Goal: Task Accomplishment & Management: Use online tool/utility

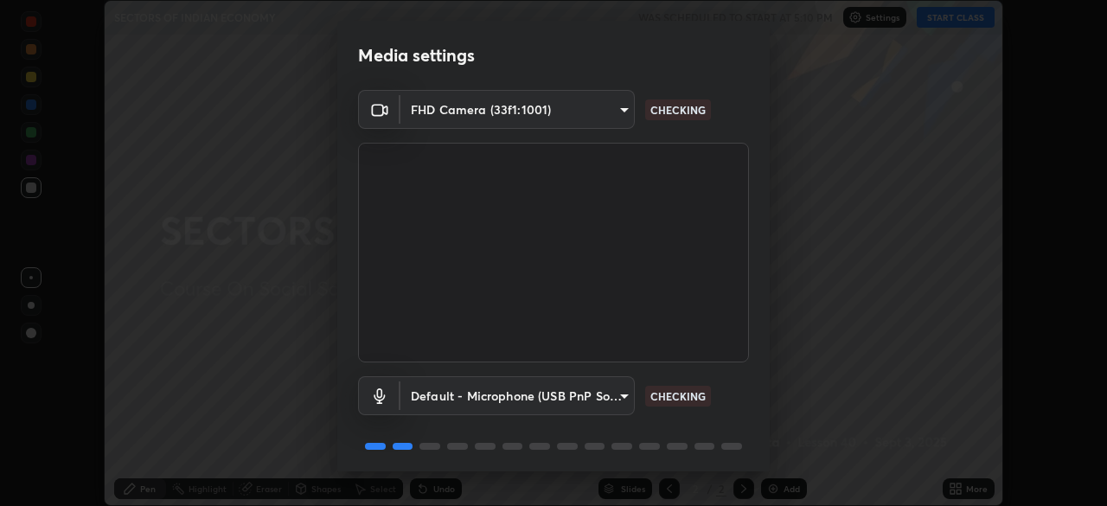
scroll to position [61, 0]
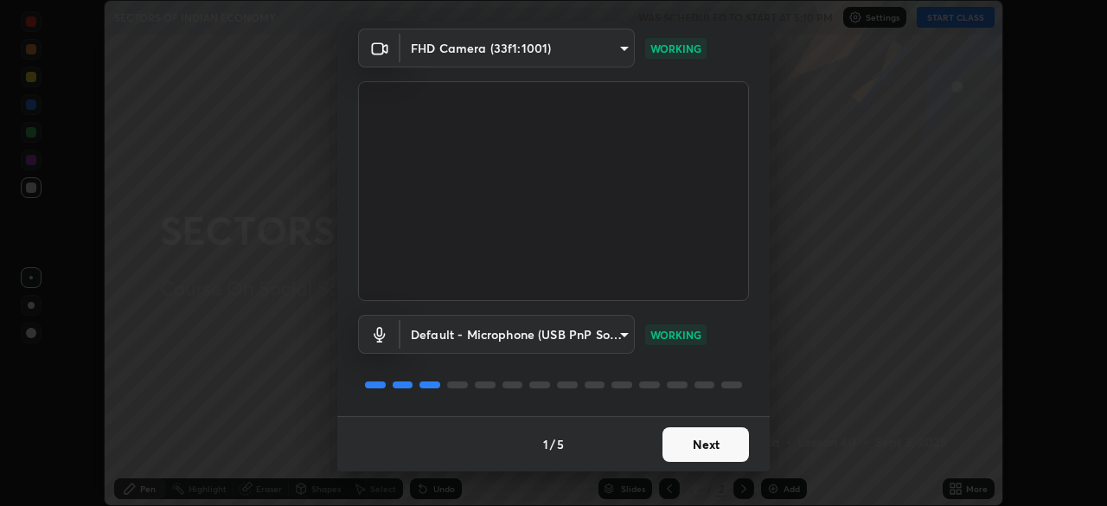
click at [711, 439] on button "Next" at bounding box center [705, 444] width 86 height 35
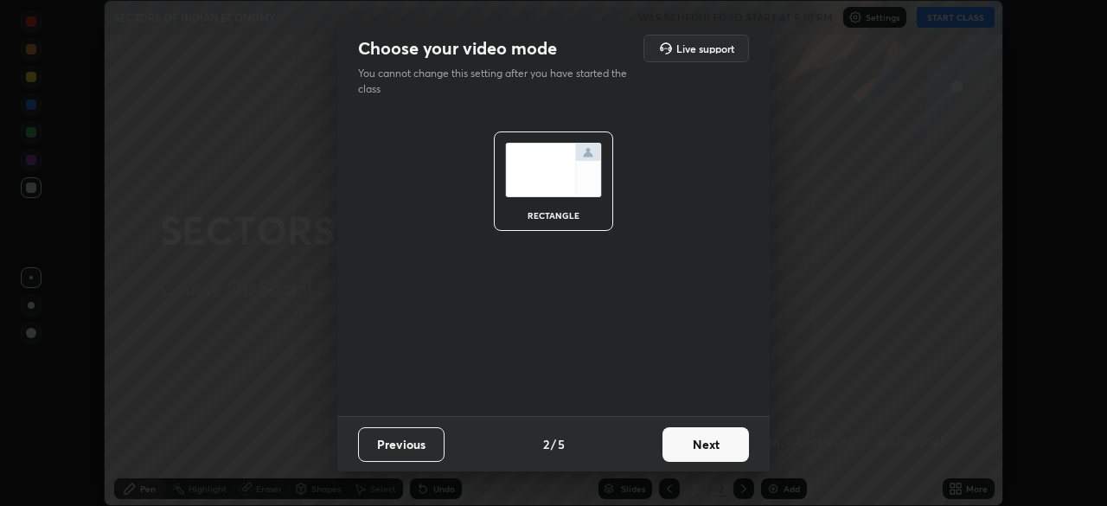
click at [723, 443] on button "Next" at bounding box center [705, 444] width 86 height 35
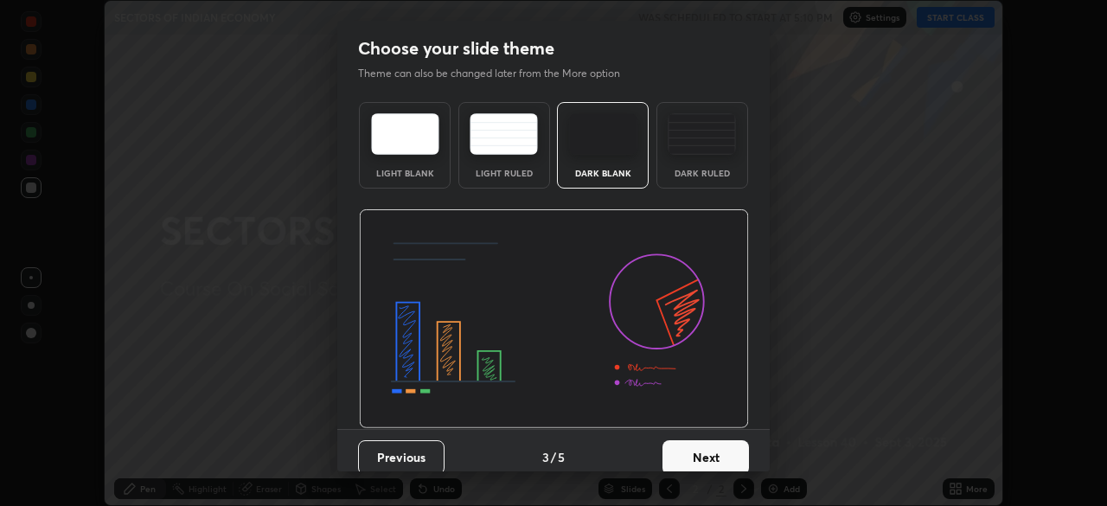
scroll to position [13, 0]
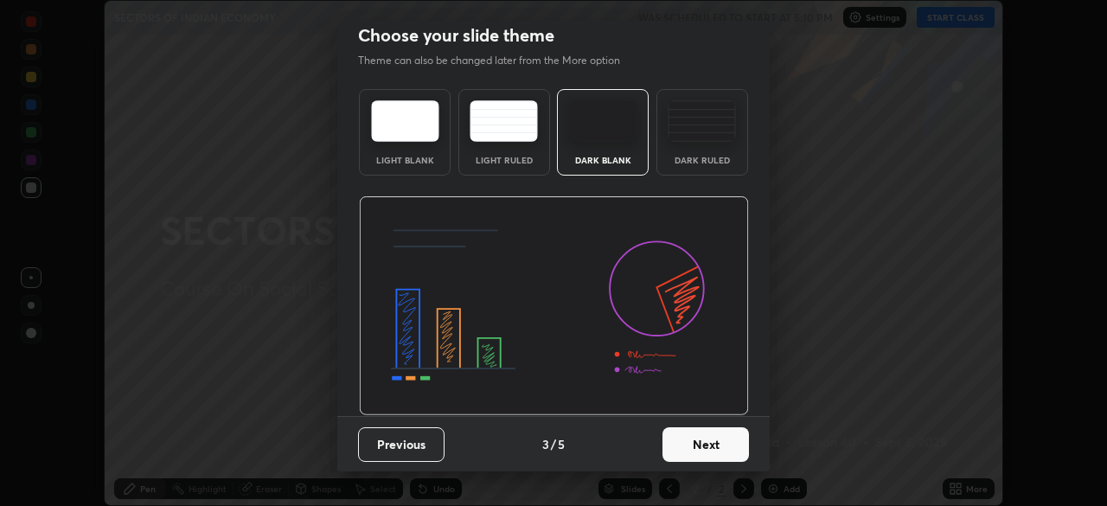
click at [707, 443] on button "Next" at bounding box center [705, 444] width 86 height 35
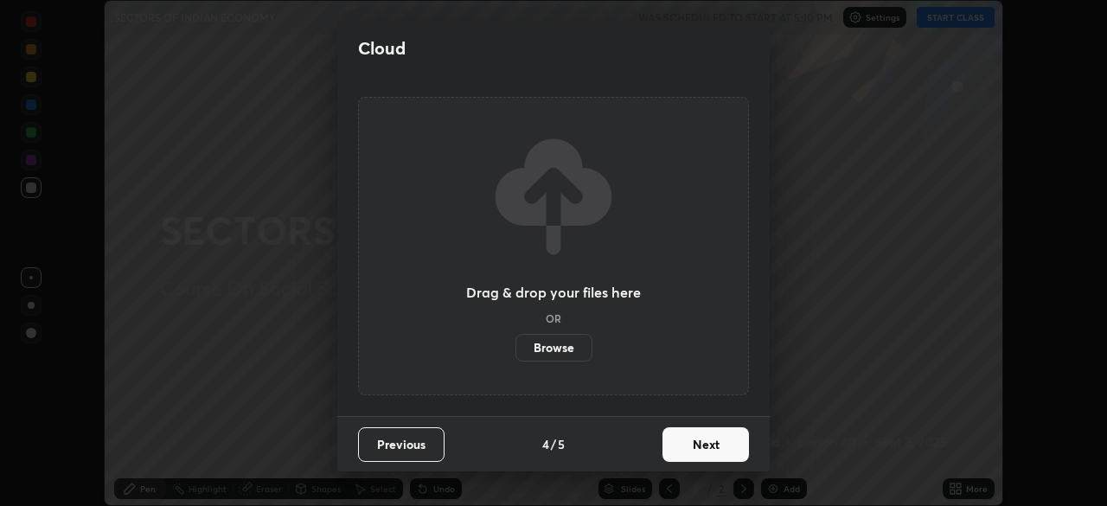
scroll to position [0, 0]
click at [690, 447] on button "Next" at bounding box center [705, 444] width 86 height 35
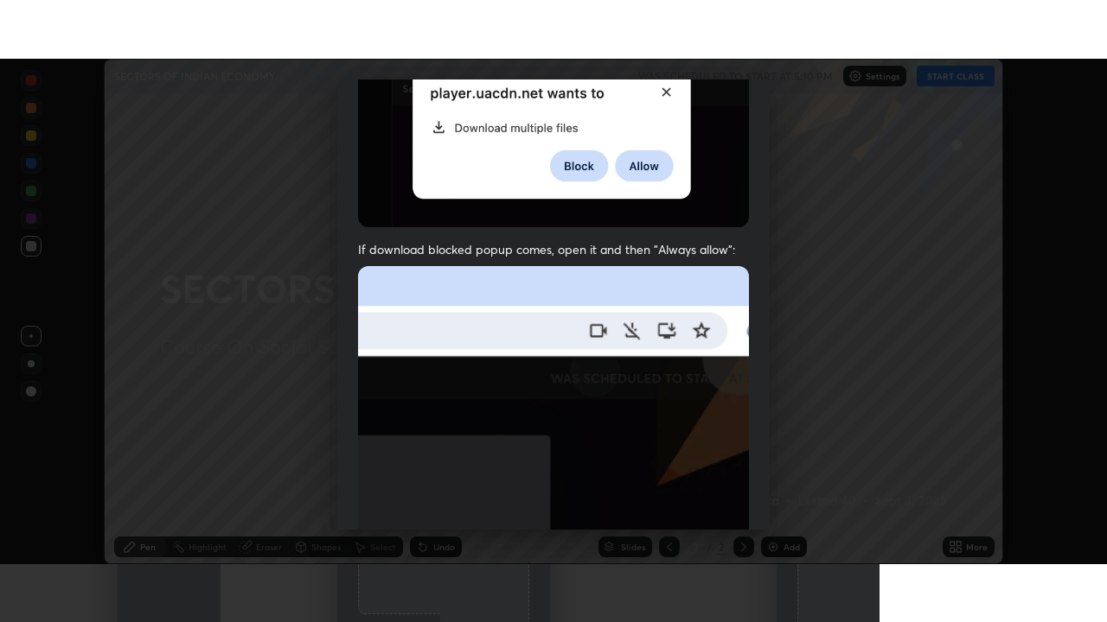
scroll to position [414, 0]
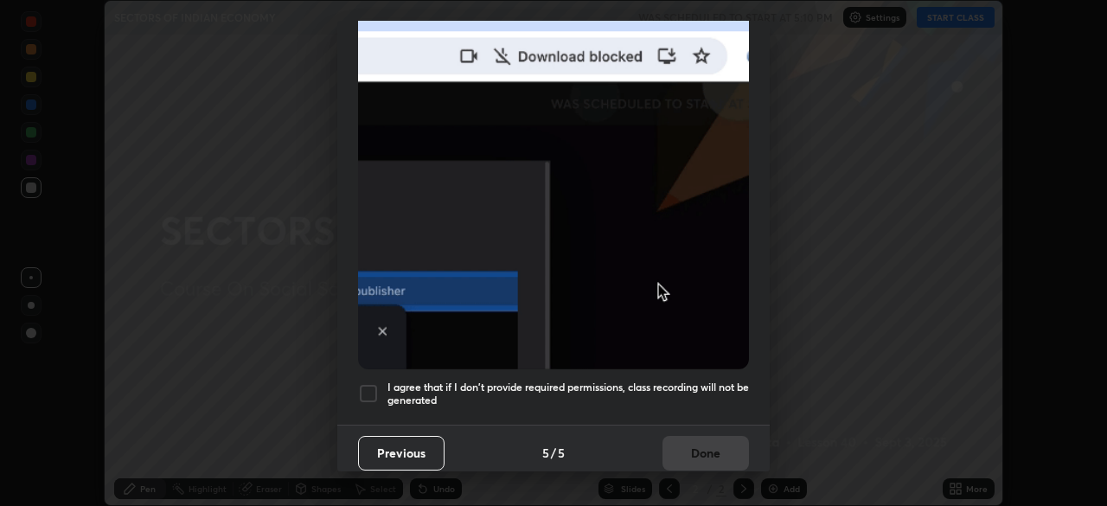
click at [373, 384] on div at bounding box center [368, 393] width 21 height 21
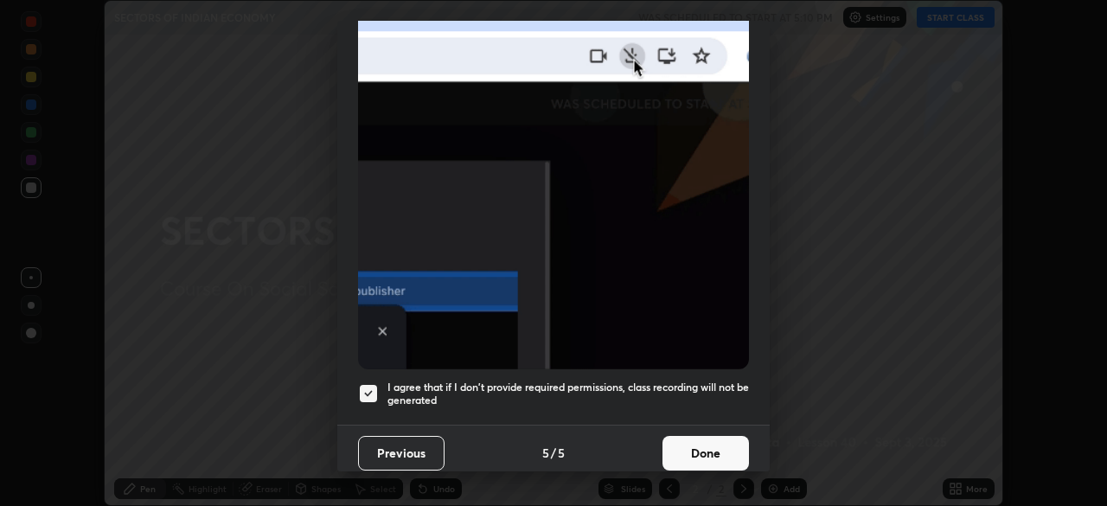
click at [710, 446] on button "Done" at bounding box center [705, 453] width 86 height 35
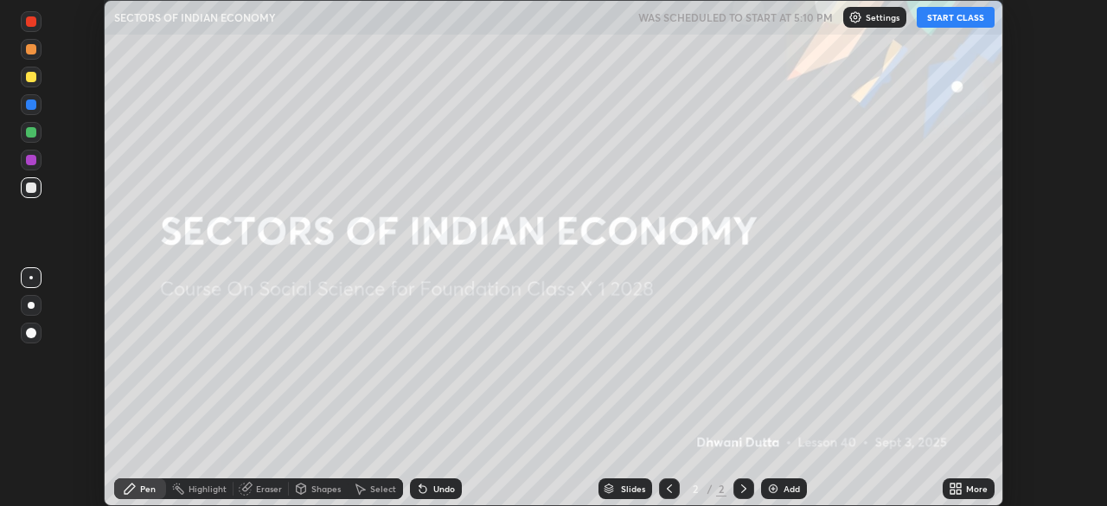
click at [944, 22] on button "START CLASS" at bounding box center [955, 17] width 78 height 21
click at [950, 493] on icon at bounding box center [952, 491] width 4 height 4
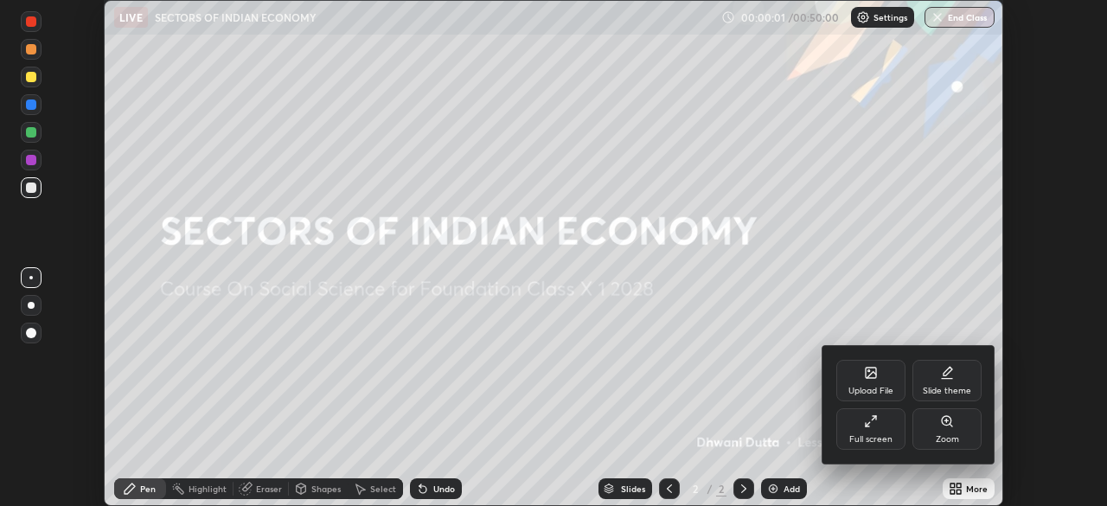
click at [884, 394] on div "Upload File" at bounding box center [870, 390] width 45 height 9
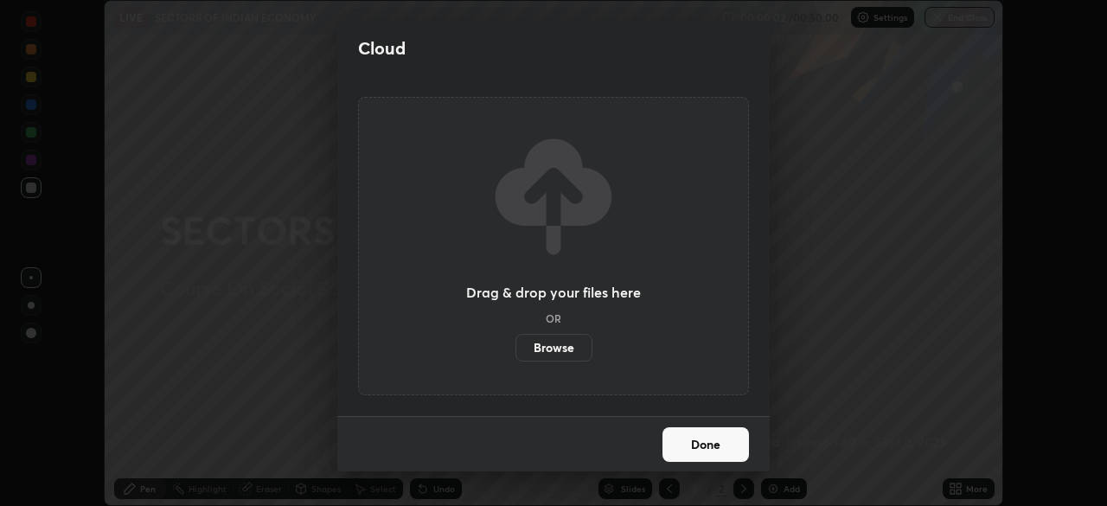
click at [564, 350] on label "Browse" at bounding box center [553, 348] width 77 height 28
click at [515, 350] on input "Browse" at bounding box center [515, 348] width 0 height 28
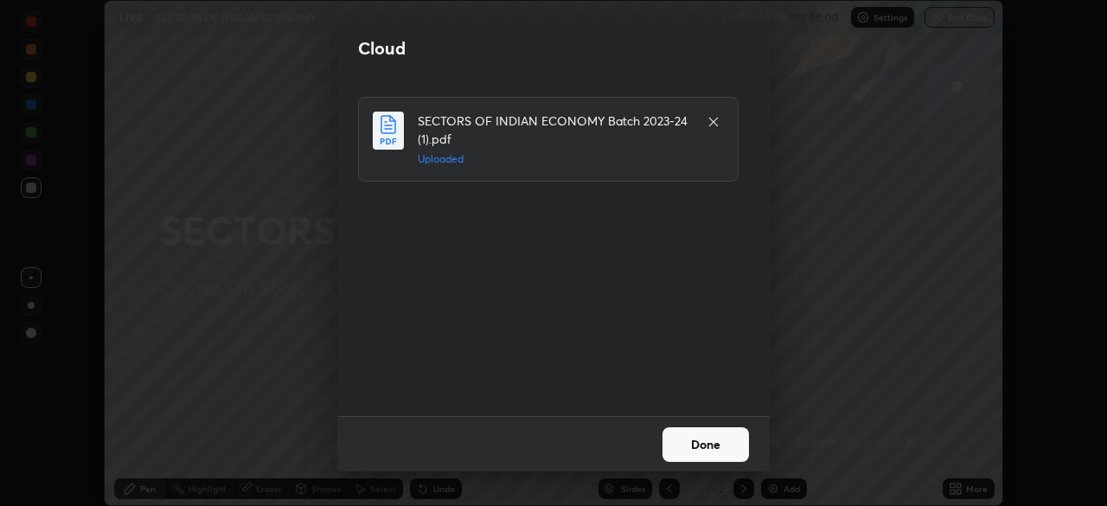
click at [733, 446] on button "Done" at bounding box center [705, 444] width 86 height 35
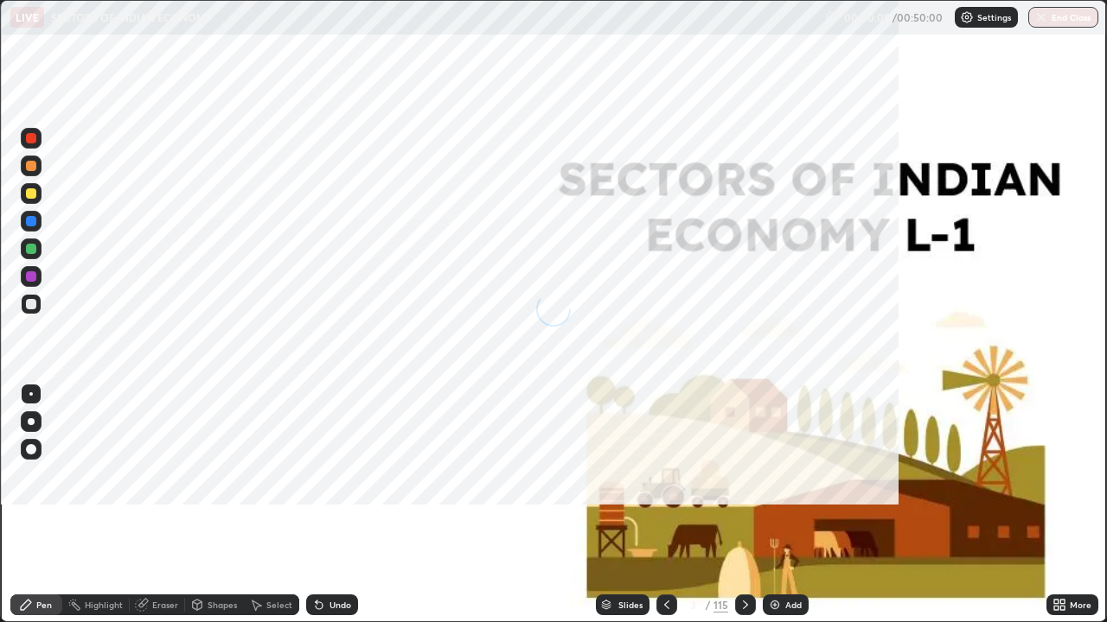
scroll to position [622, 1107]
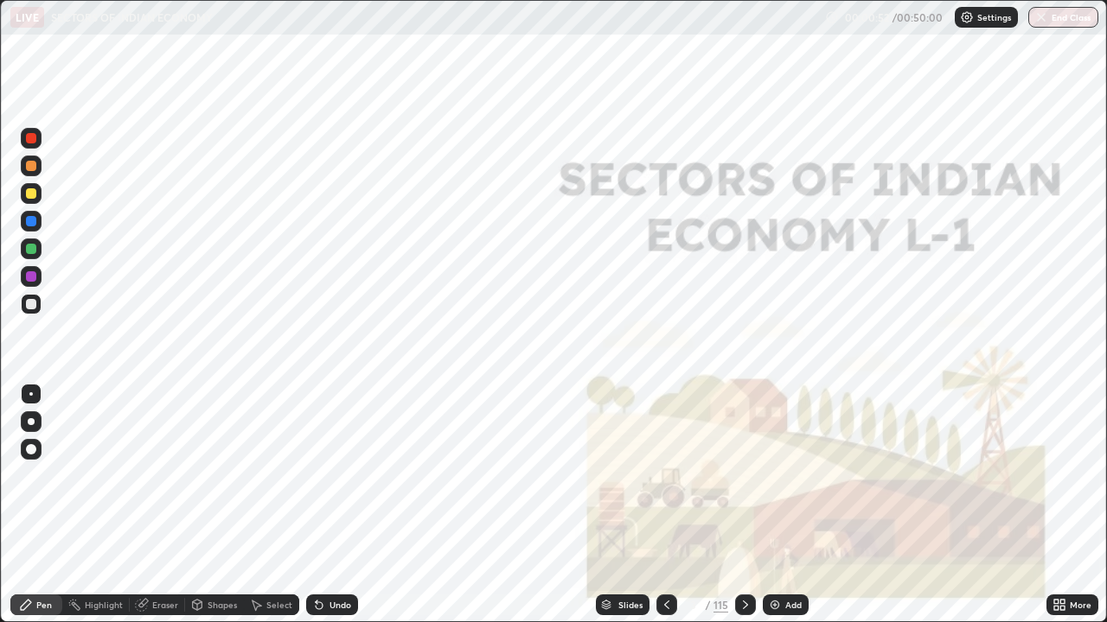
click at [623, 505] on div "Slides" at bounding box center [623, 605] width 54 height 21
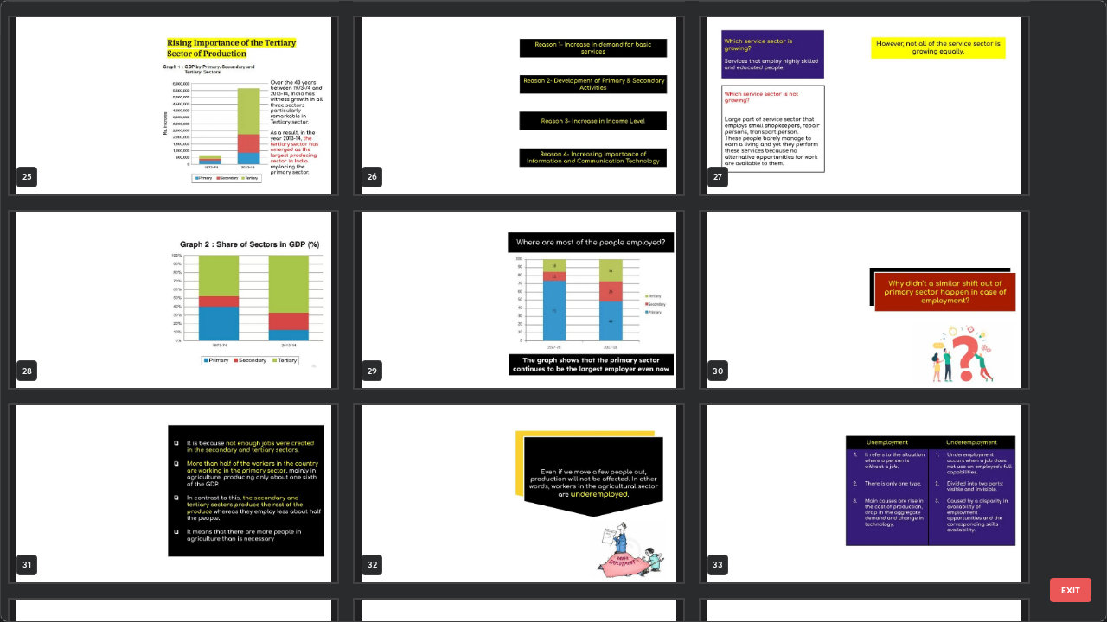
scroll to position [1547, 0]
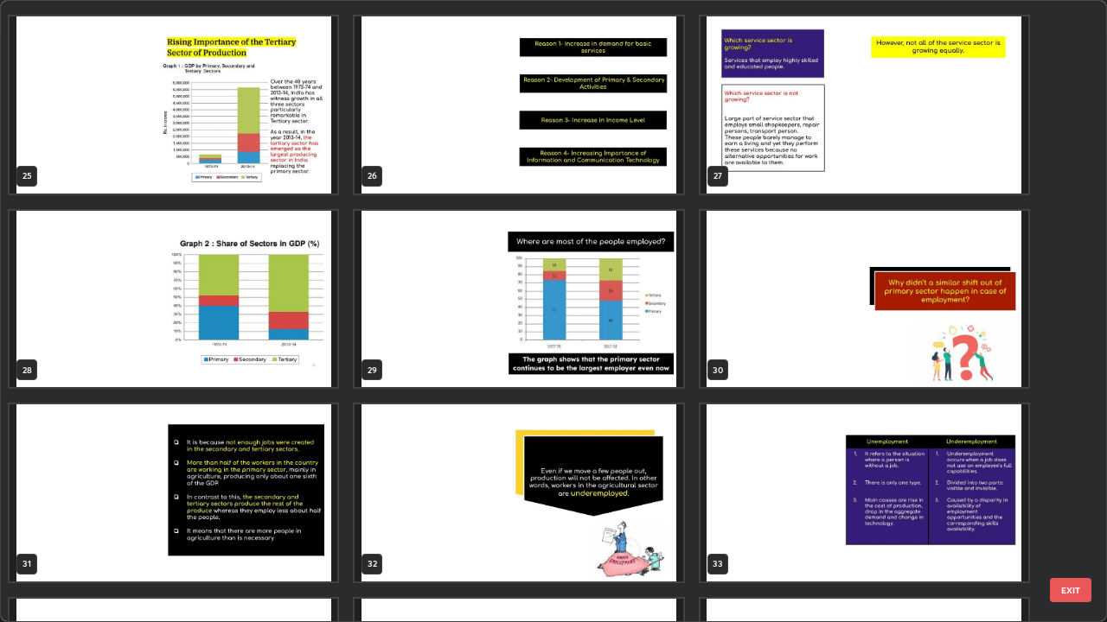
click at [492, 332] on img "grid" at bounding box center [518, 299] width 328 height 177
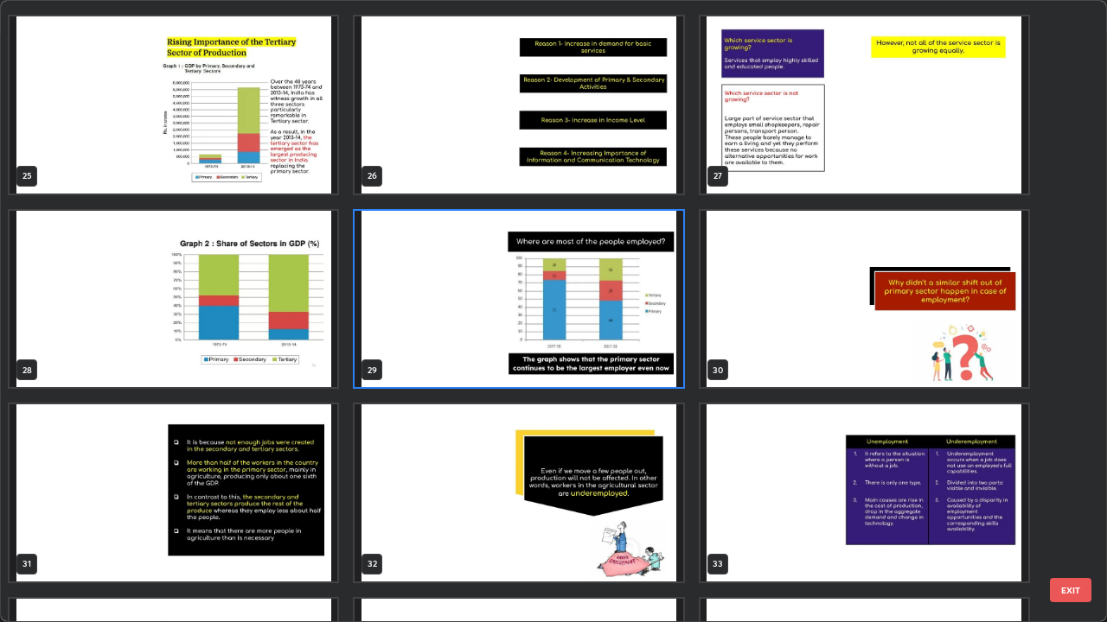
click at [499, 325] on img "grid" at bounding box center [518, 299] width 328 height 177
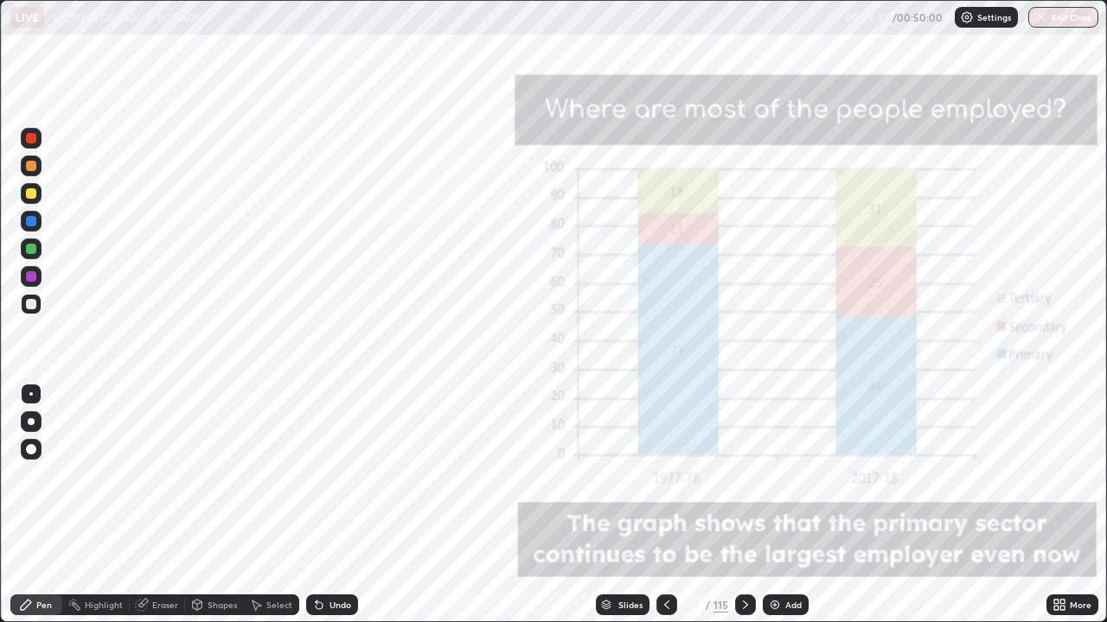
click at [612, 505] on div "Slides" at bounding box center [623, 605] width 54 height 21
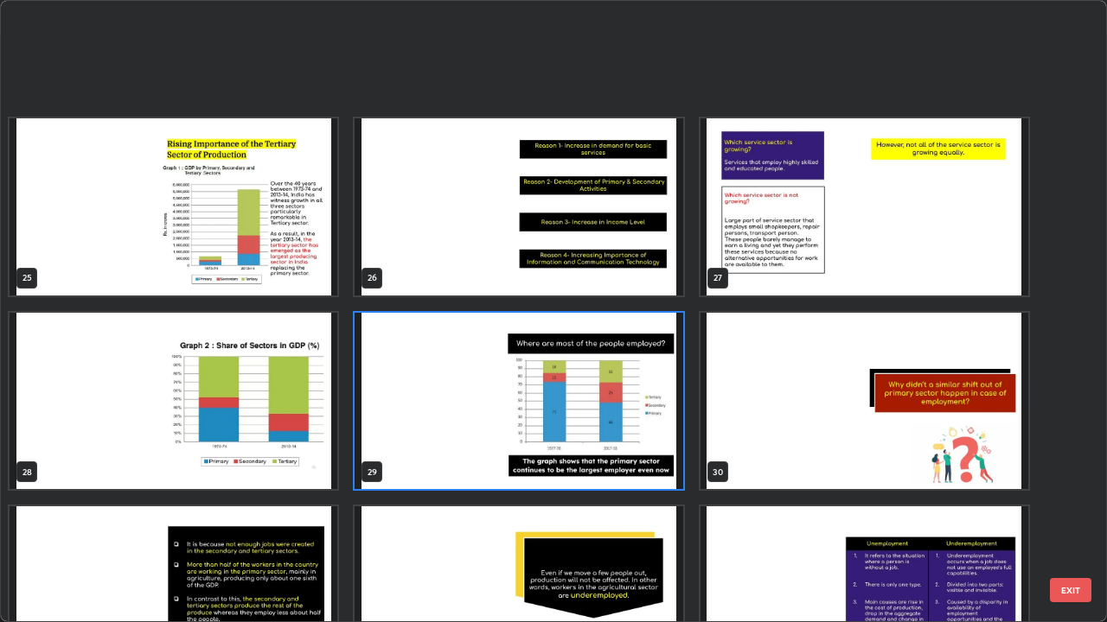
scroll to position [1645, 0]
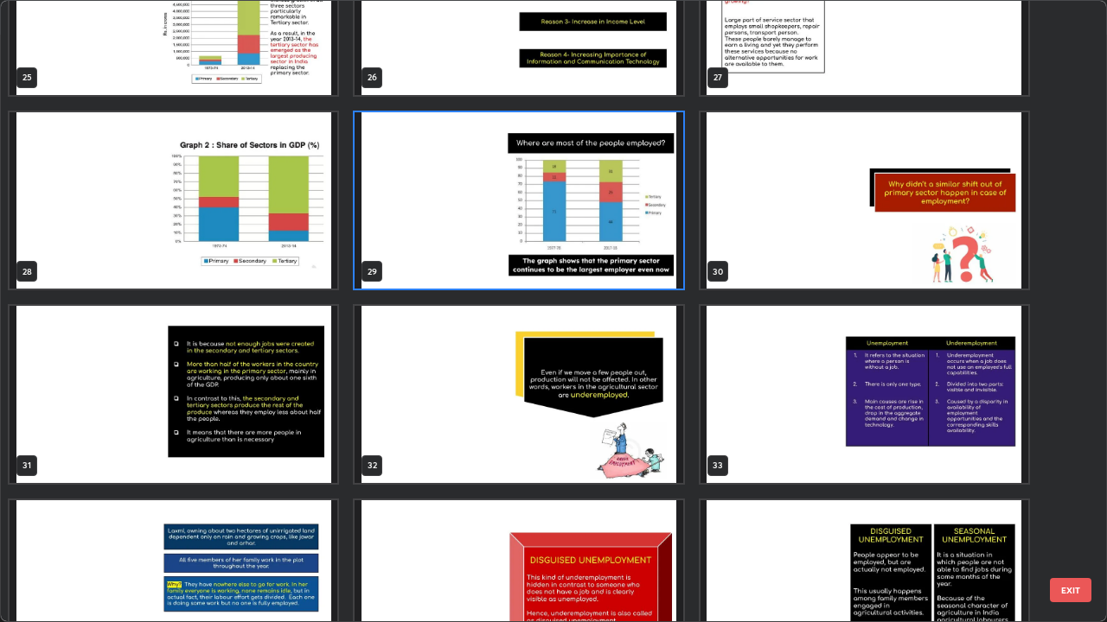
click at [912, 258] on img "grid" at bounding box center [864, 200] width 328 height 177
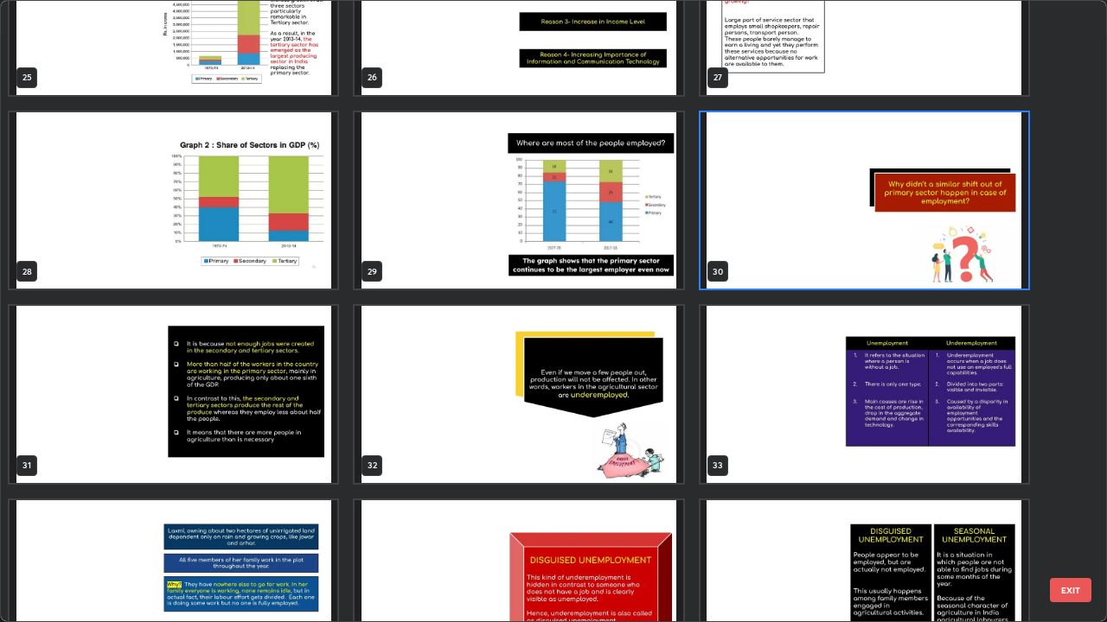
click at [915, 257] on img "grid" at bounding box center [864, 200] width 328 height 177
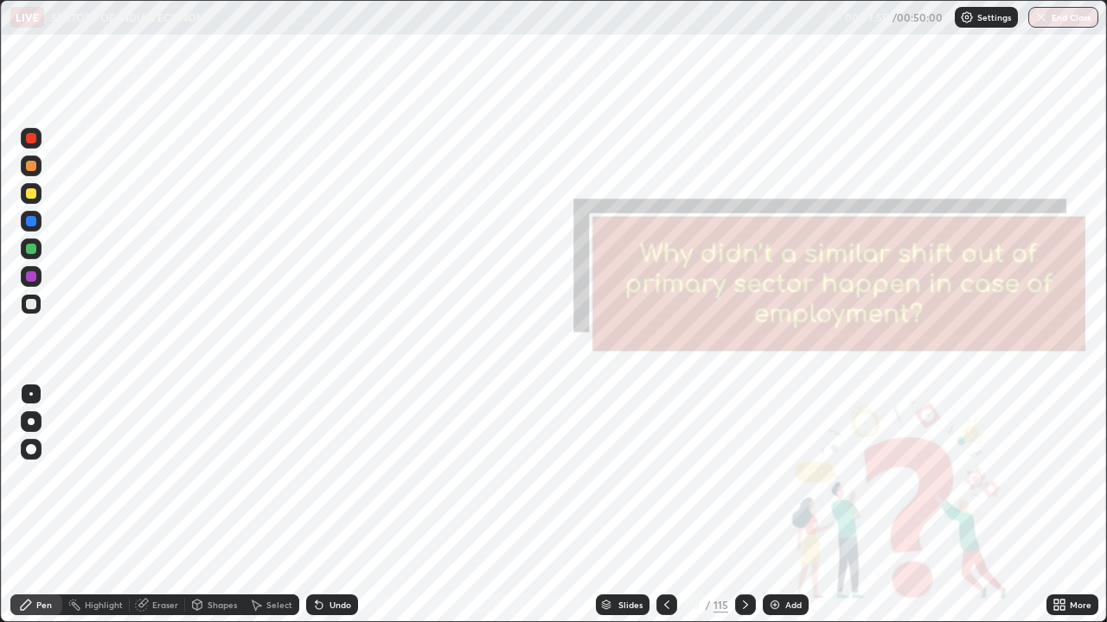
click at [626, 505] on div "Slides" at bounding box center [630, 605] width 24 height 9
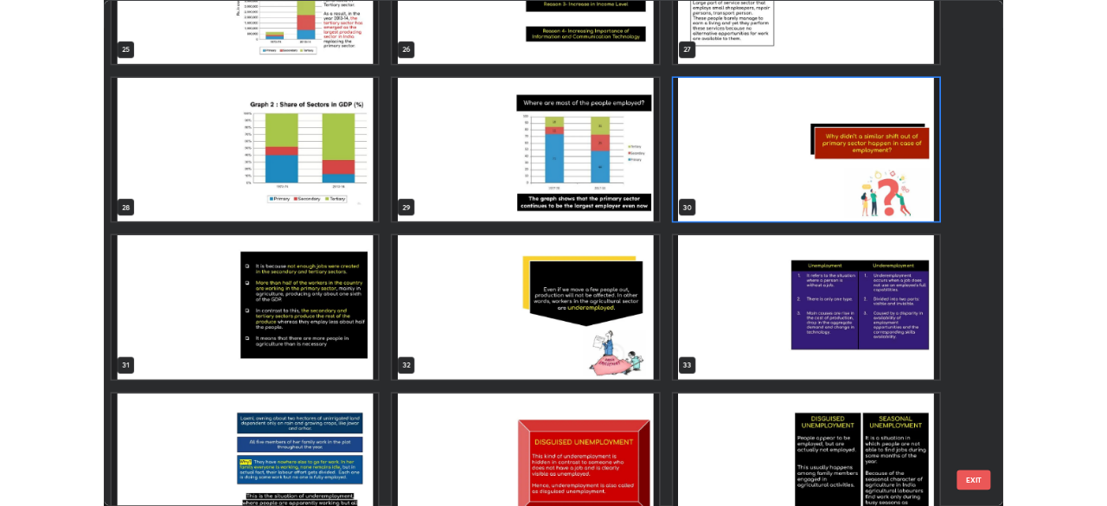
scroll to position [1690, 0]
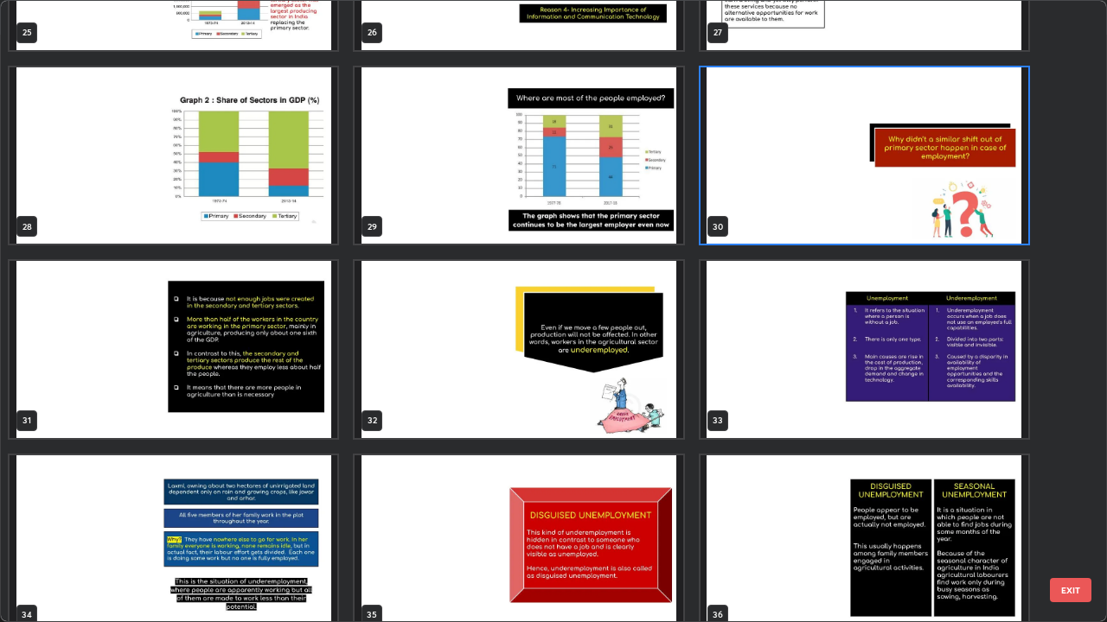
click at [203, 379] on img "grid" at bounding box center [174, 349] width 328 height 177
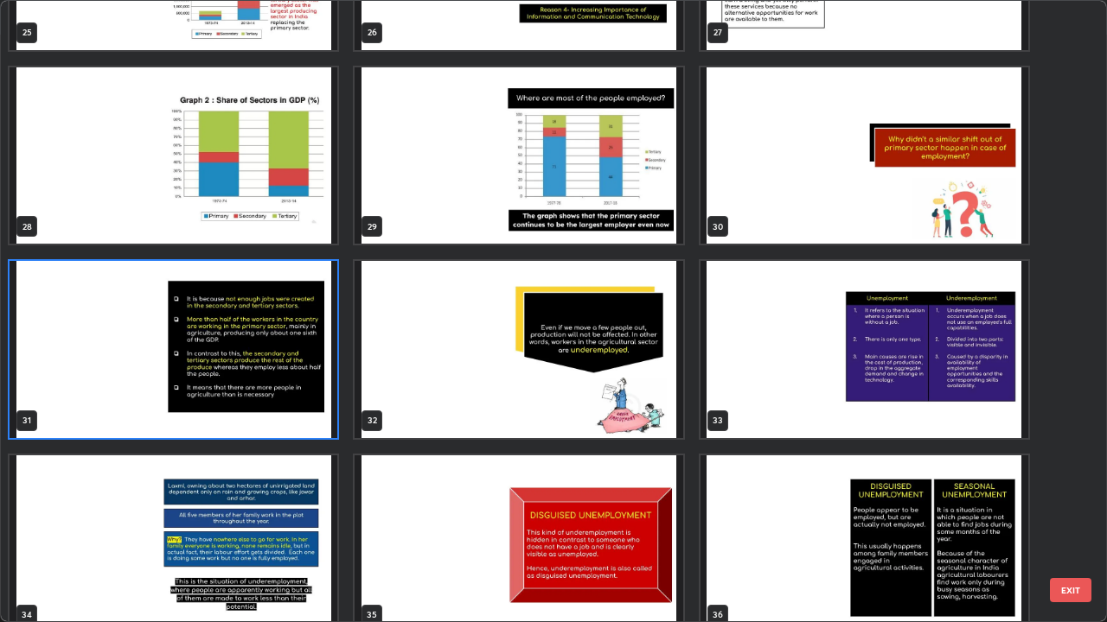
click at [203, 379] on img "grid" at bounding box center [174, 349] width 328 height 177
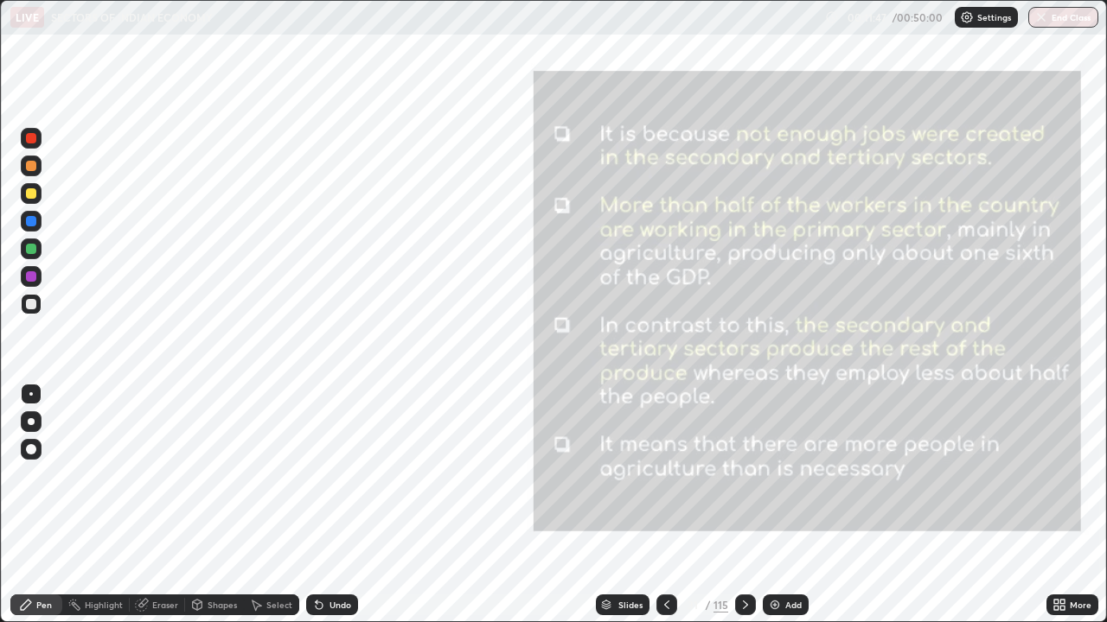
click at [744, 505] on div at bounding box center [745, 605] width 21 height 35
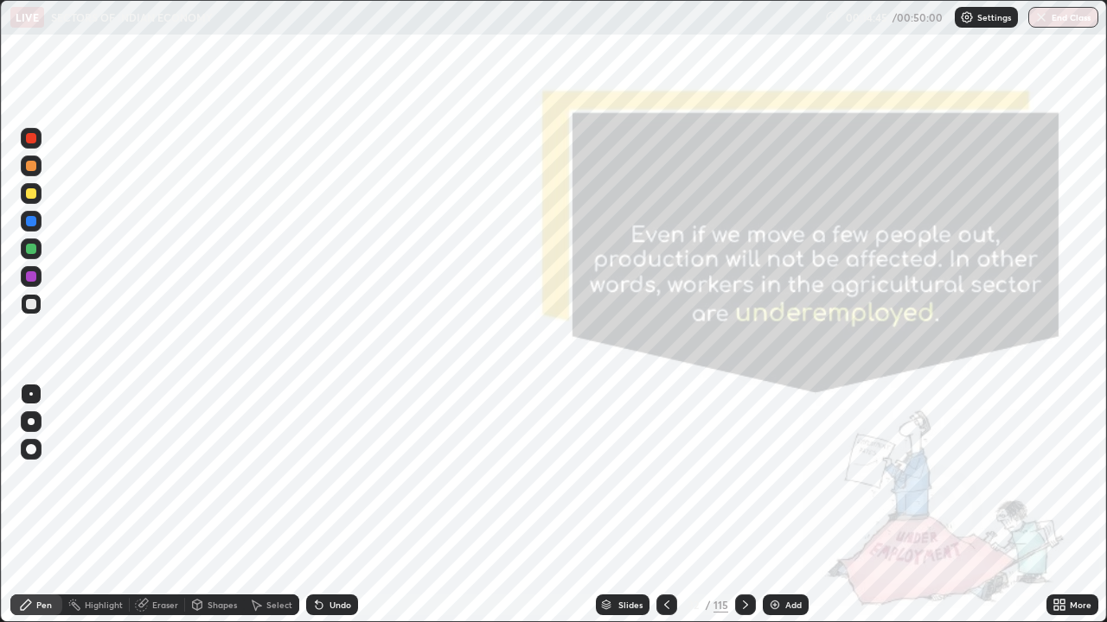
click at [743, 505] on icon at bounding box center [745, 605] width 14 height 14
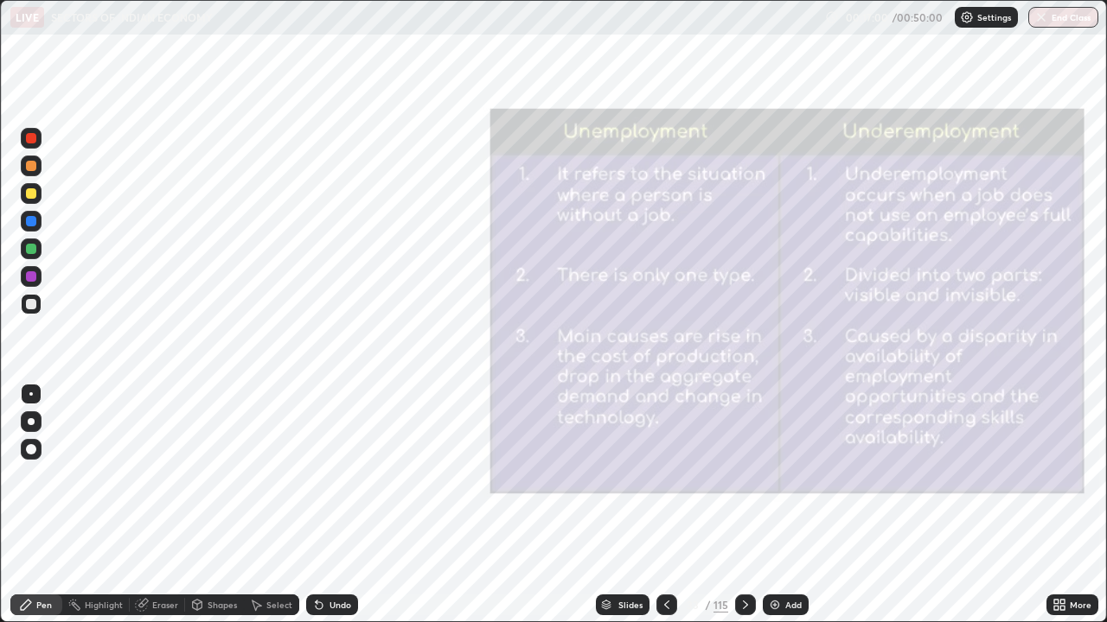
click at [745, 505] on icon at bounding box center [745, 605] width 14 height 14
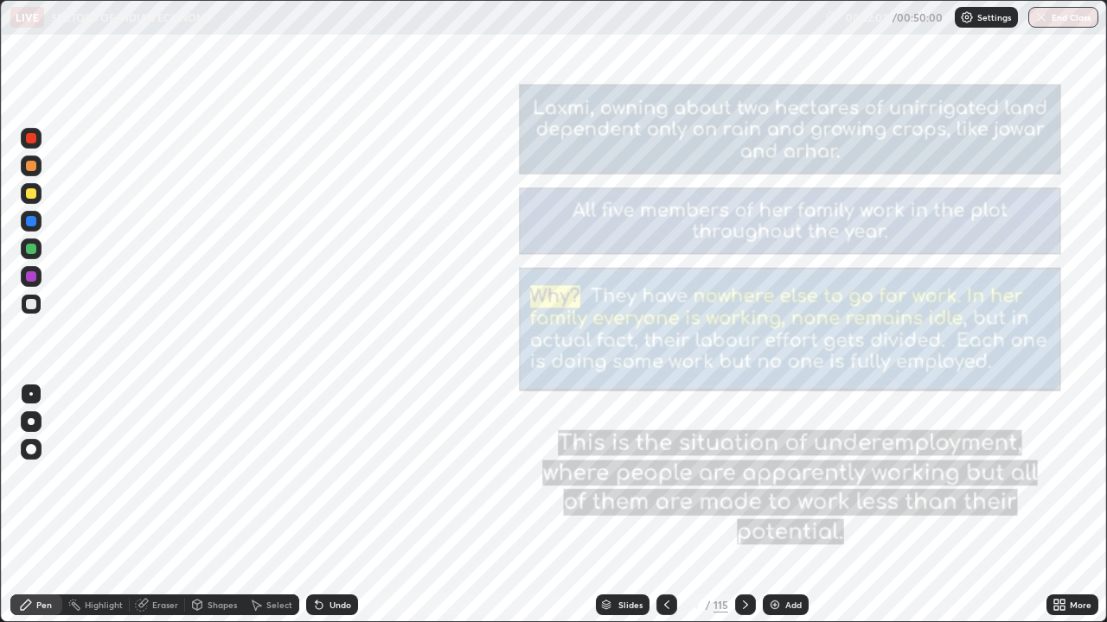
click at [738, 505] on icon at bounding box center [745, 605] width 14 height 14
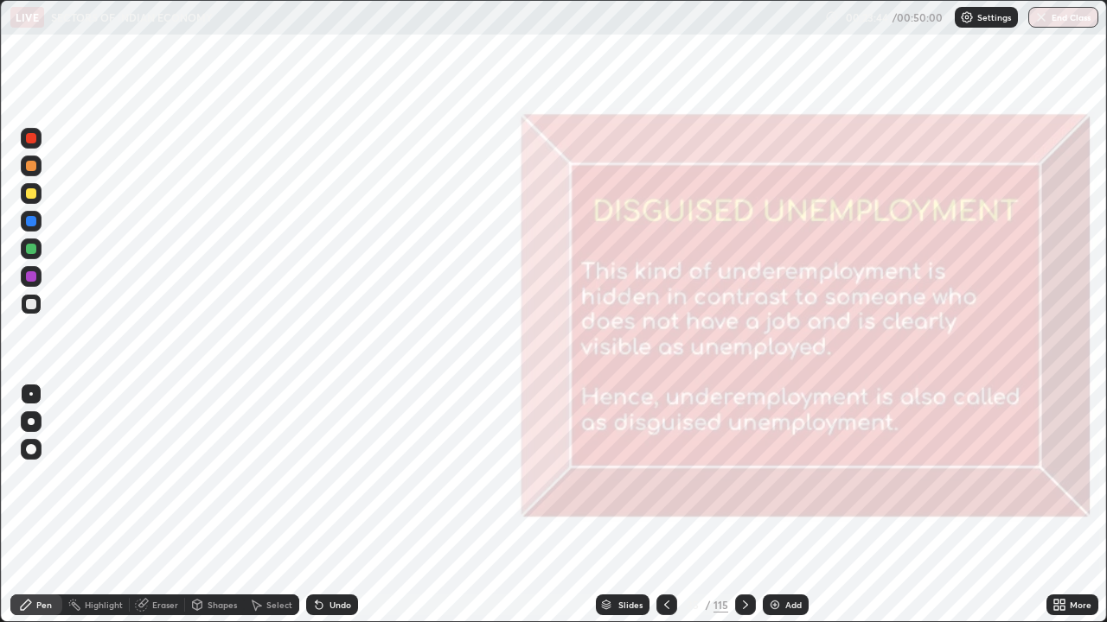
click at [735, 505] on div at bounding box center [745, 605] width 21 height 21
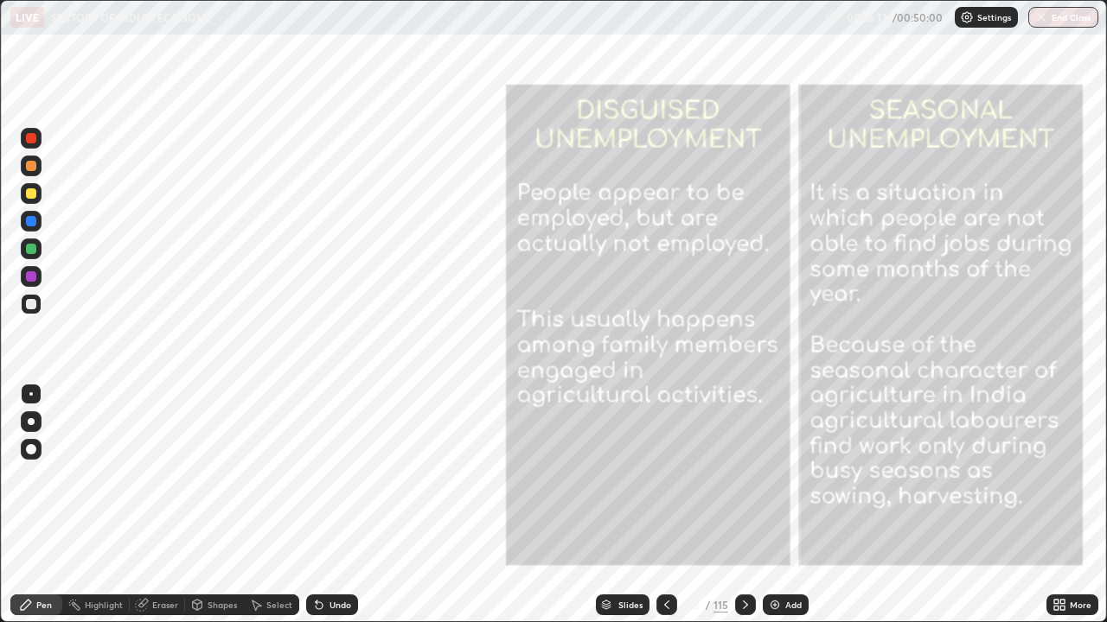
click at [743, 505] on icon at bounding box center [745, 605] width 14 height 14
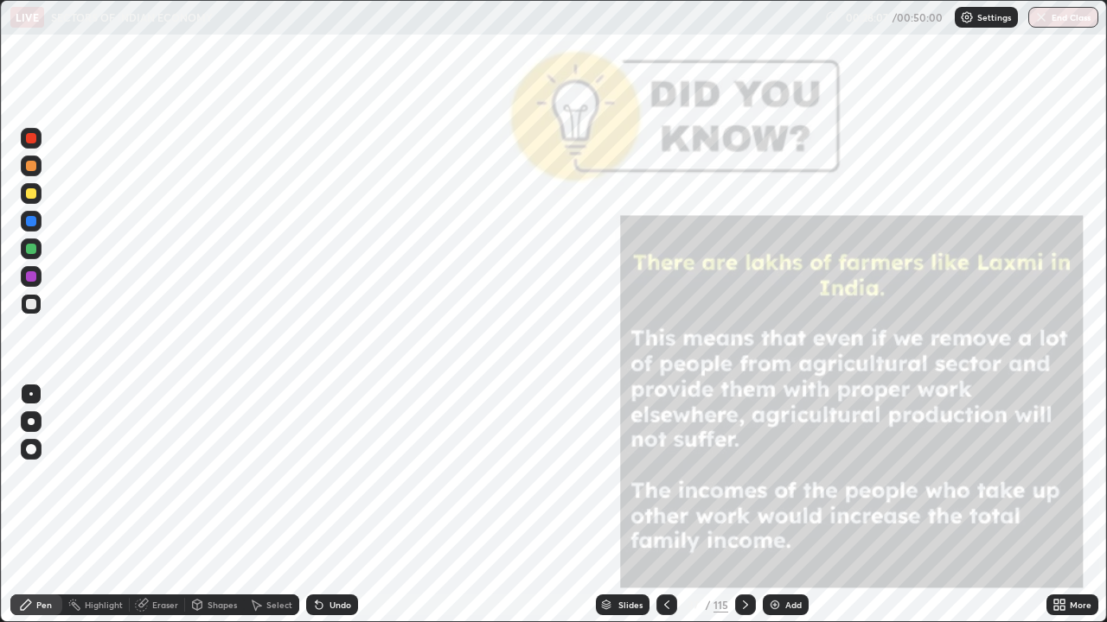
click at [741, 505] on div at bounding box center [745, 605] width 21 height 21
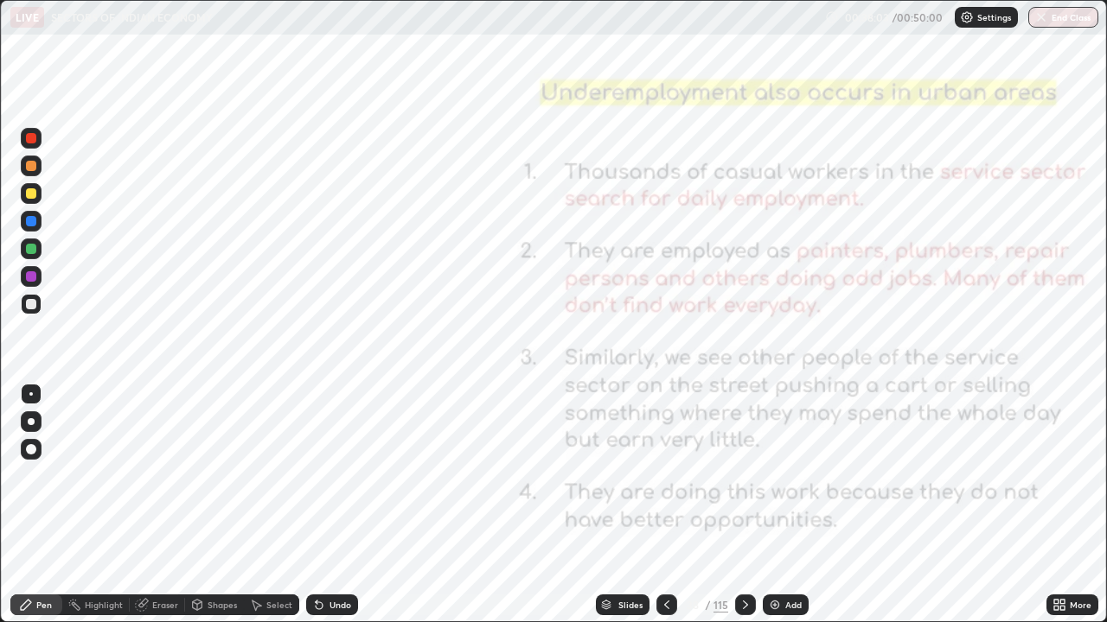
click at [743, 505] on icon at bounding box center [745, 605] width 14 height 14
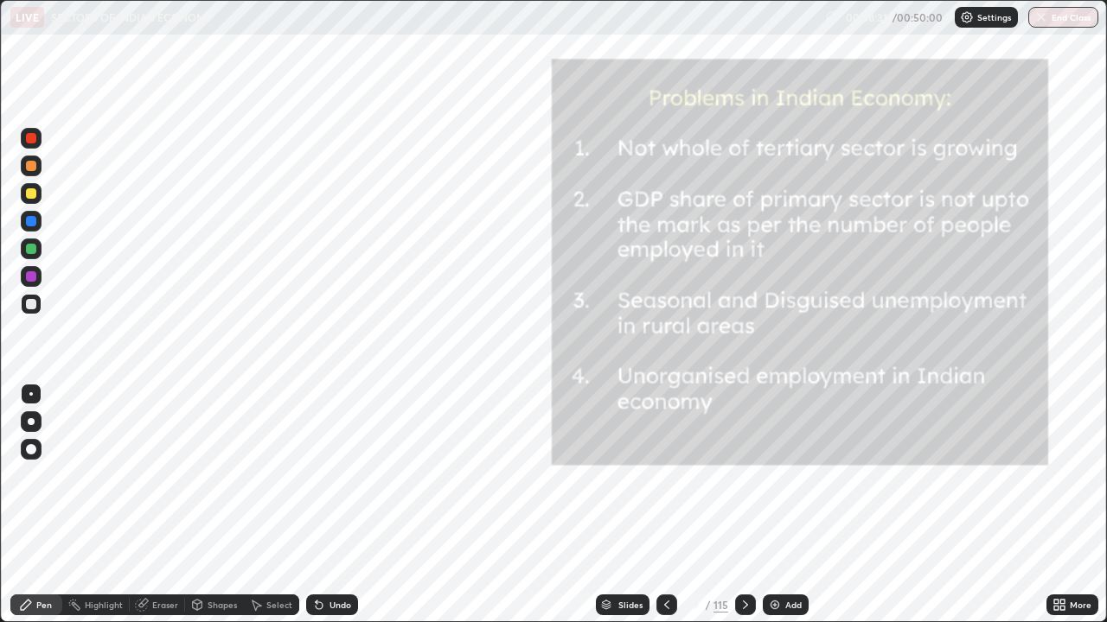
click at [743, 505] on icon at bounding box center [745, 605] width 14 height 14
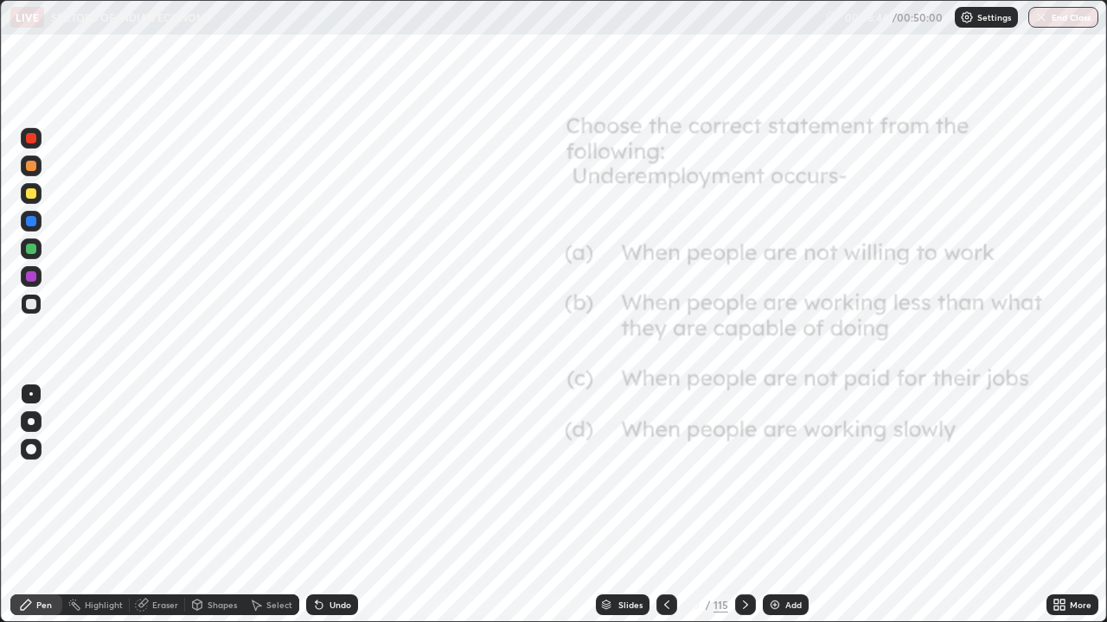
click at [742, 505] on icon at bounding box center [745, 605] width 14 height 14
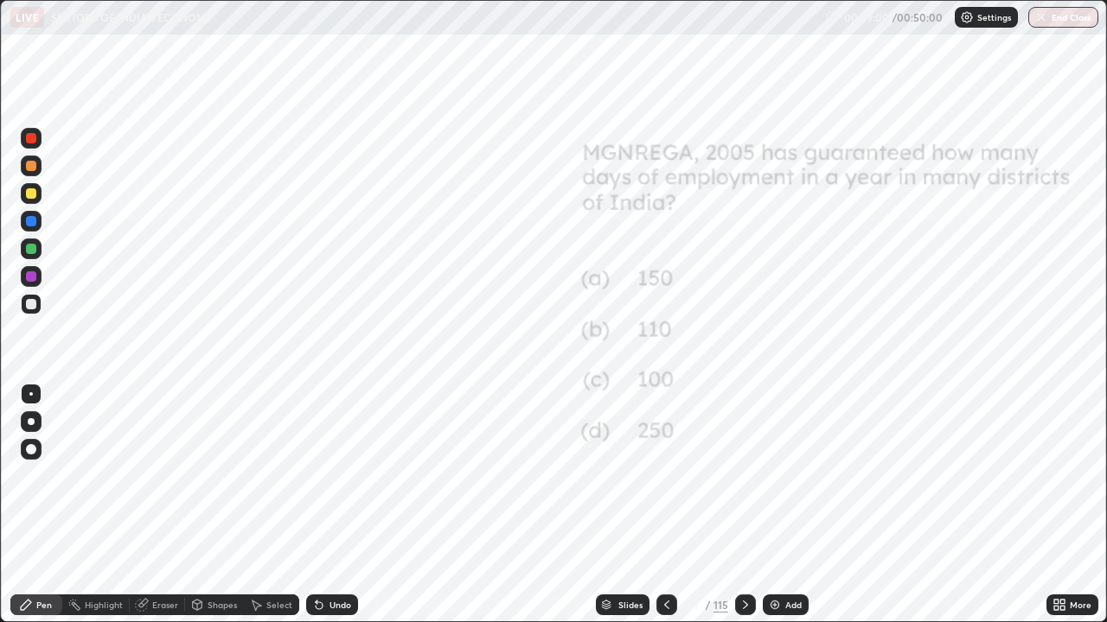
click at [744, 505] on icon at bounding box center [745, 605] width 14 height 14
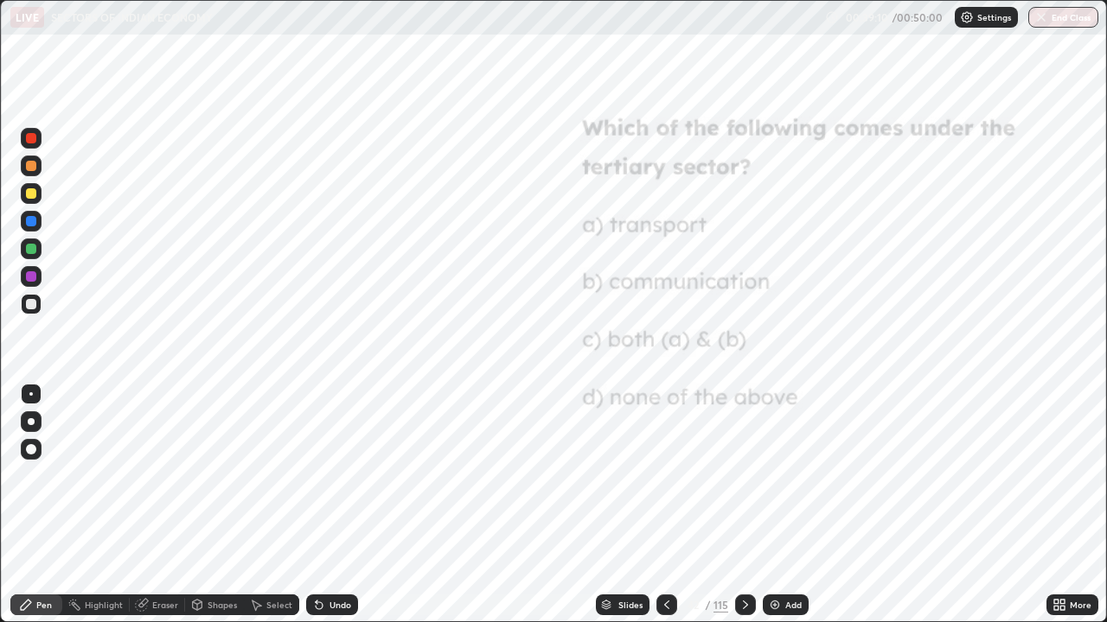
click at [743, 505] on icon at bounding box center [745, 605] width 14 height 14
click at [745, 505] on icon at bounding box center [745, 605] width 14 height 14
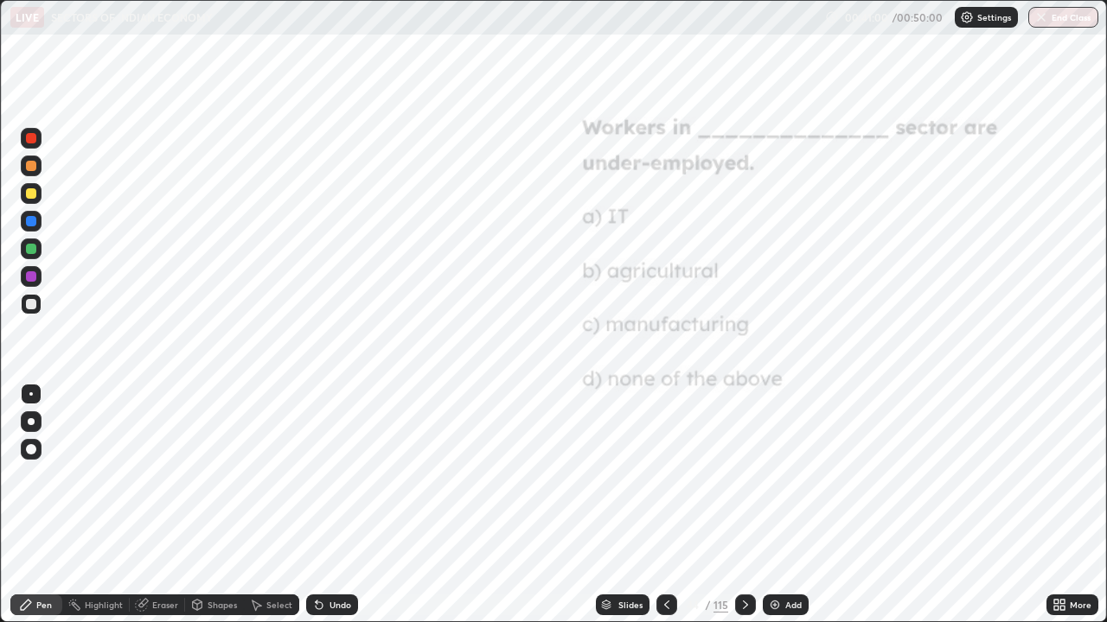
click at [743, 505] on icon at bounding box center [745, 605] width 14 height 14
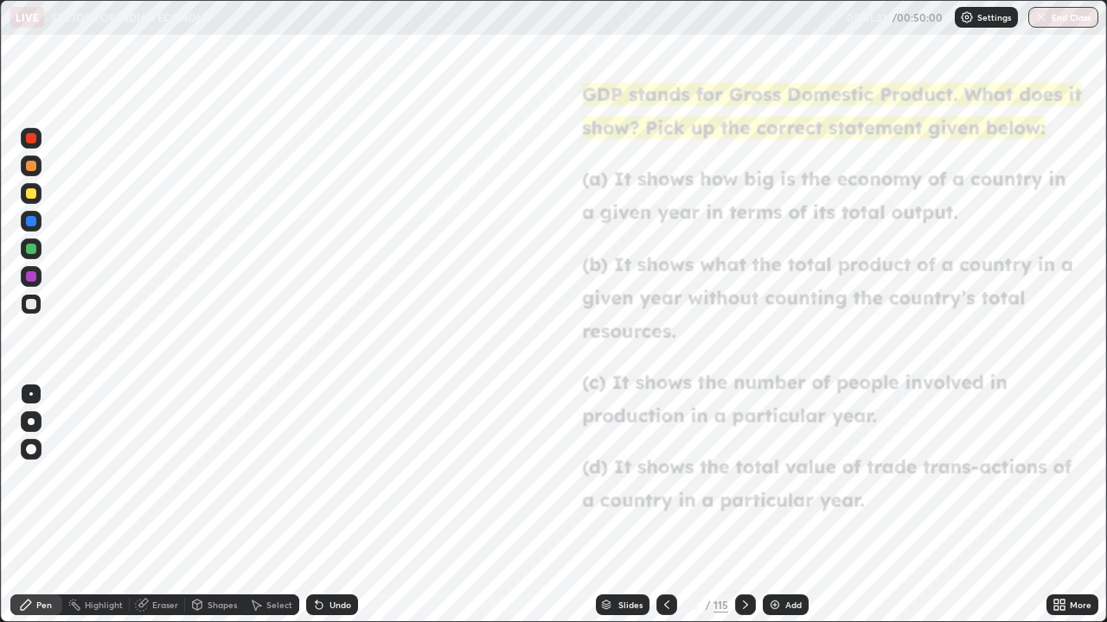
click at [741, 505] on icon at bounding box center [745, 605] width 14 height 14
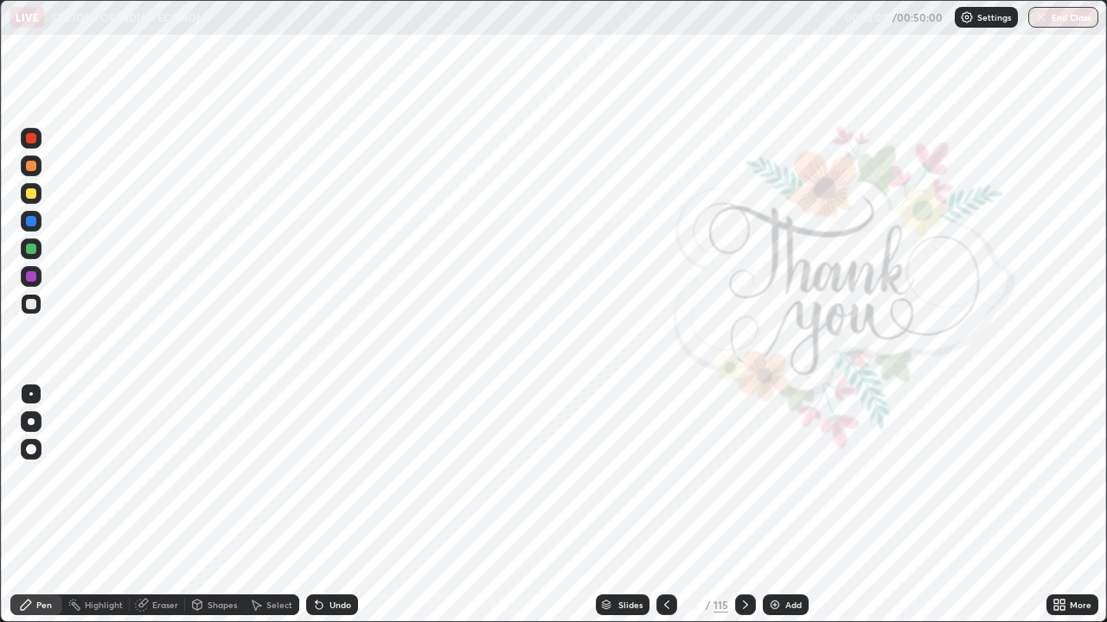
click at [1051, 25] on button "End Class" at bounding box center [1063, 17] width 70 height 21
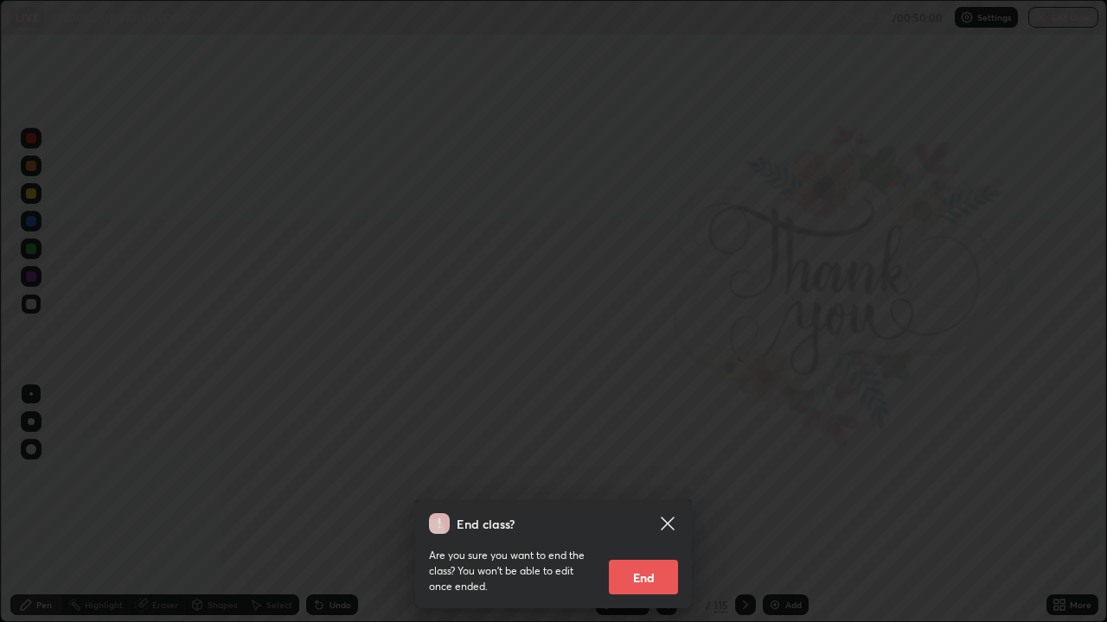
click at [633, 505] on button "End" at bounding box center [643, 577] width 69 height 35
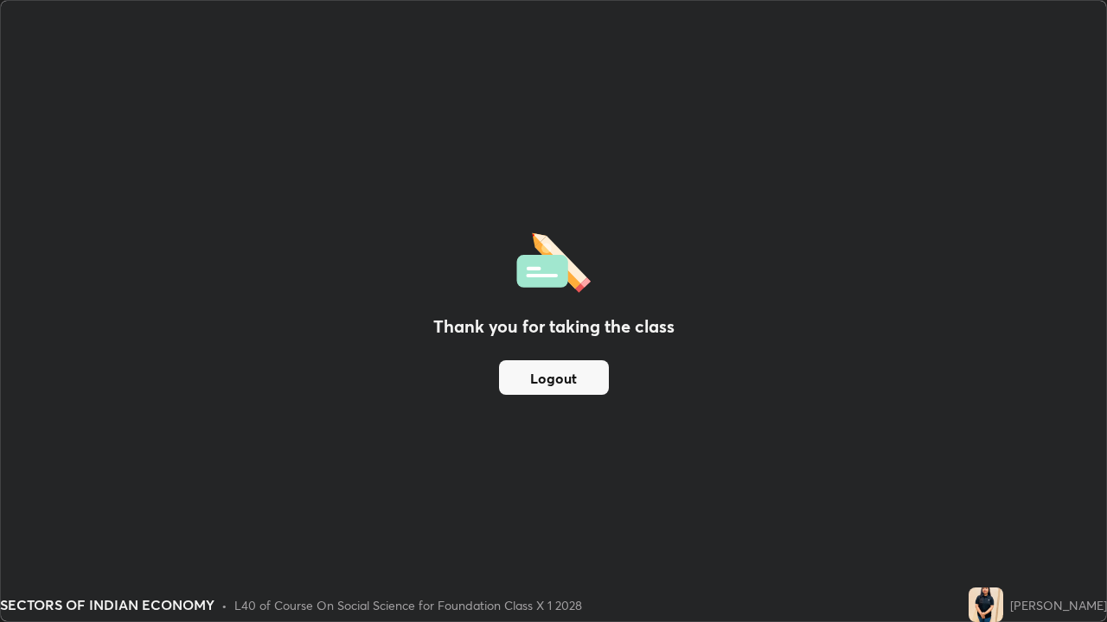
click at [570, 381] on button "Logout" at bounding box center [554, 377] width 110 height 35
click at [825, 486] on div "Thank you for taking the class Logout" at bounding box center [553, 311] width 1105 height 621
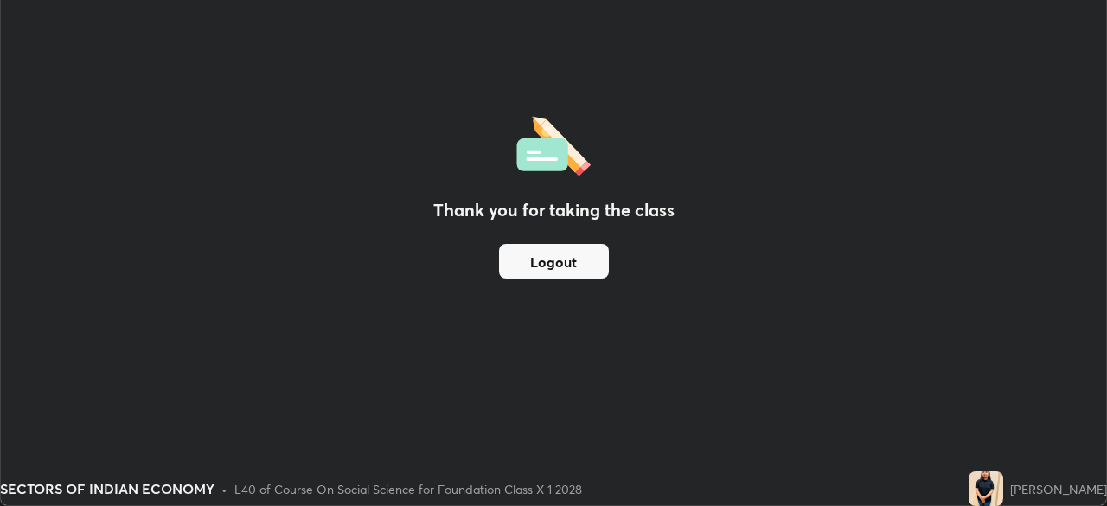
scroll to position [85941, 85340]
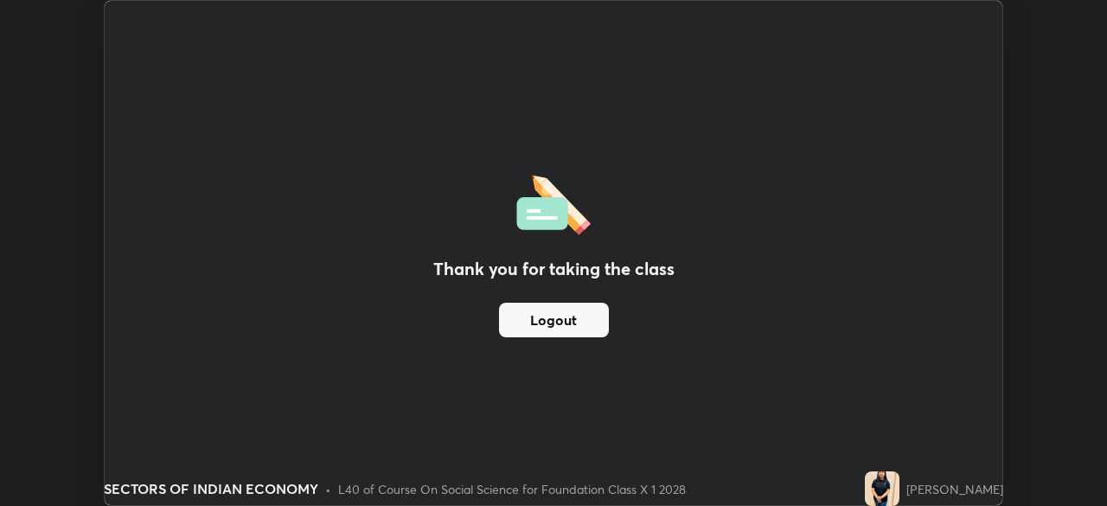
click at [718, 368] on div "Thank you for taking the class Logout" at bounding box center [553, 253] width 897 height 504
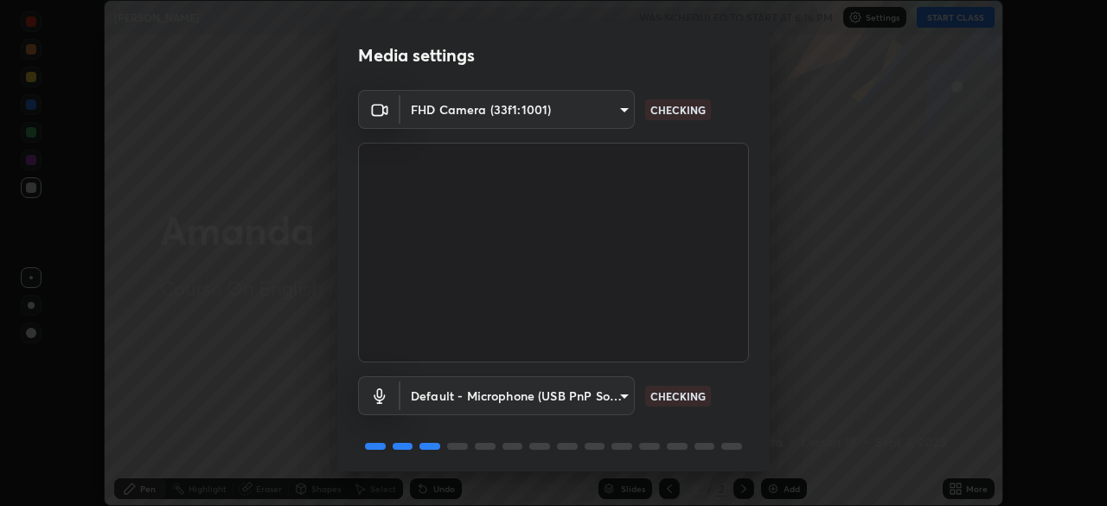
scroll to position [61, 0]
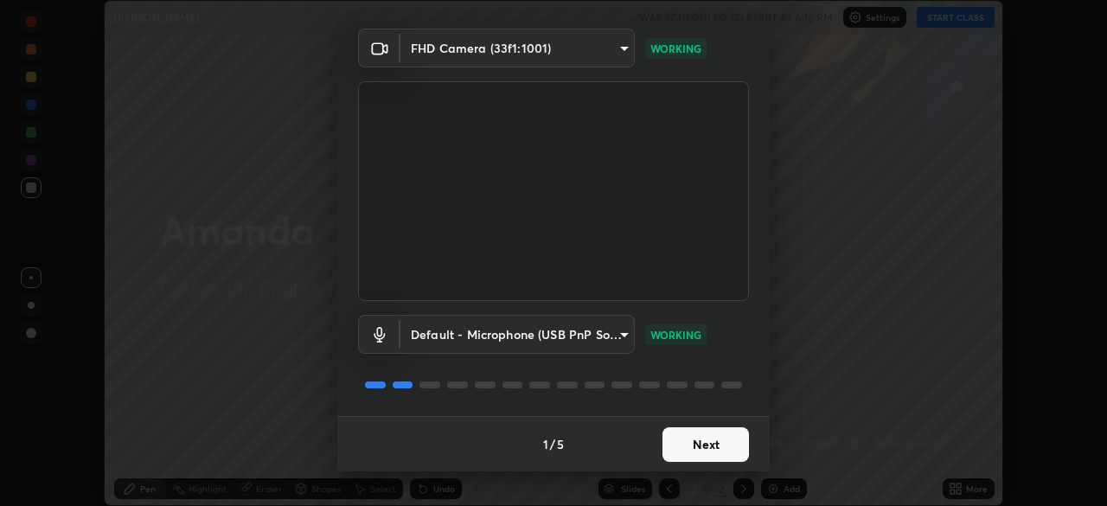
click at [717, 438] on button "Next" at bounding box center [705, 444] width 86 height 35
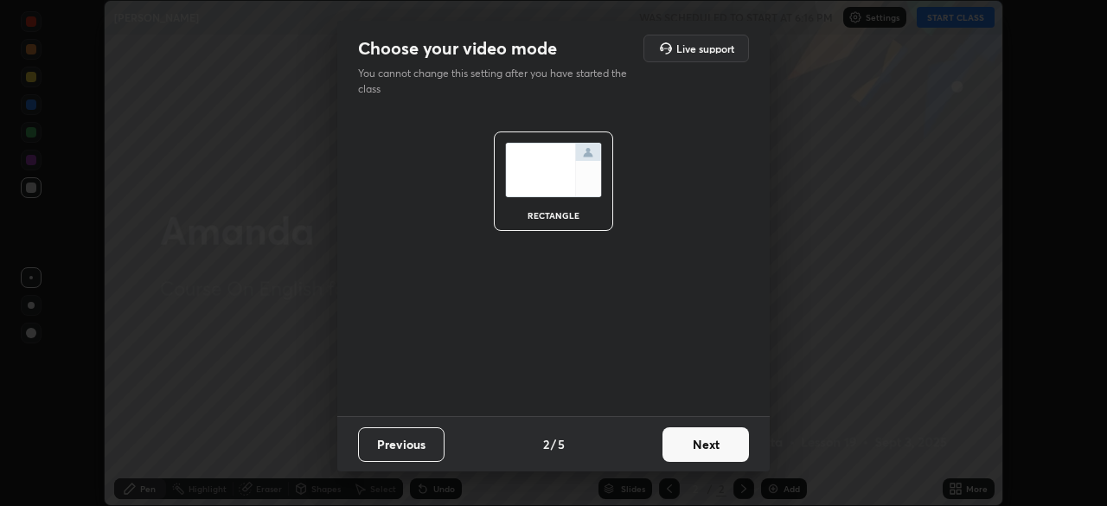
click at [714, 448] on button "Next" at bounding box center [705, 444] width 86 height 35
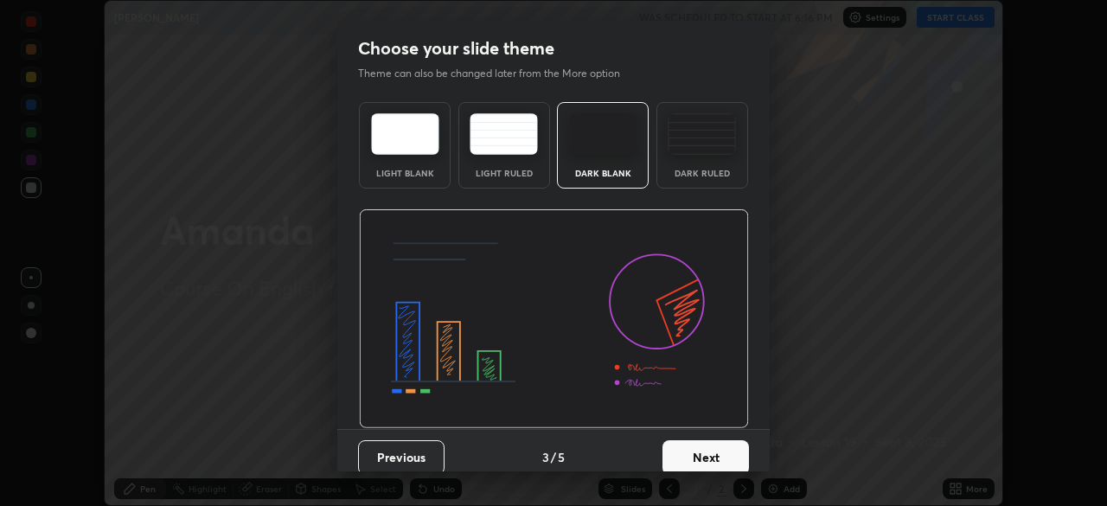
scroll to position [13, 0]
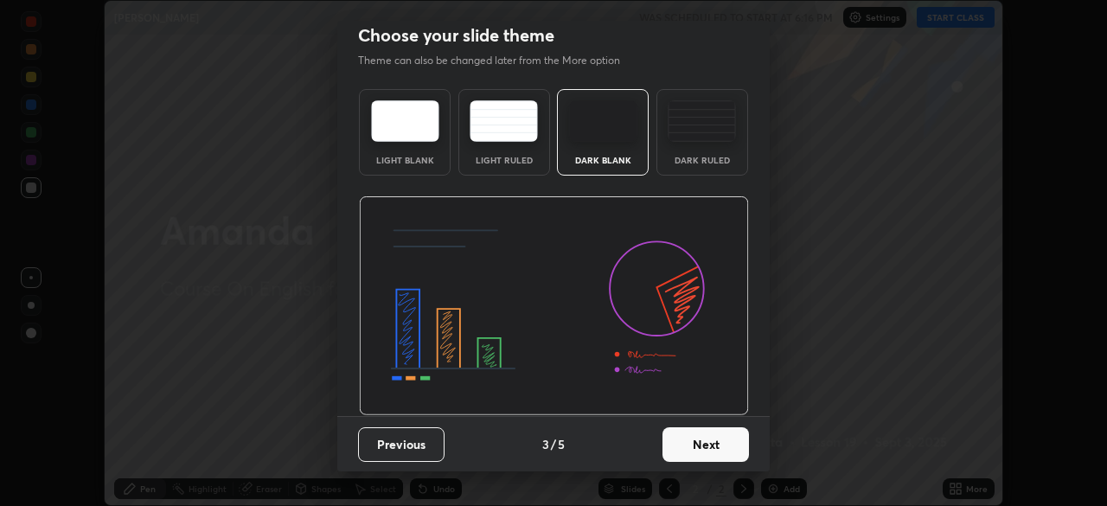
click at [709, 440] on button "Next" at bounding box center [705, 444] width 86 height 35
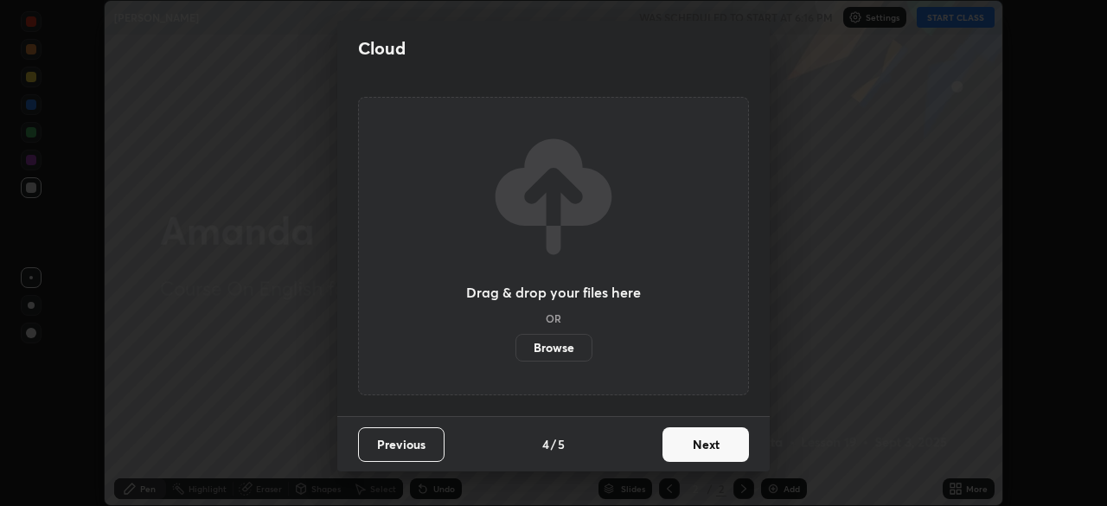
scroll to position [0, 0]
click at [571, 354] on label "Browse" at bounding box center [553, 348] width 77 height 28
click at [515, 354] on input "Browse" at bounding box center [515, 348] width 0 height 28
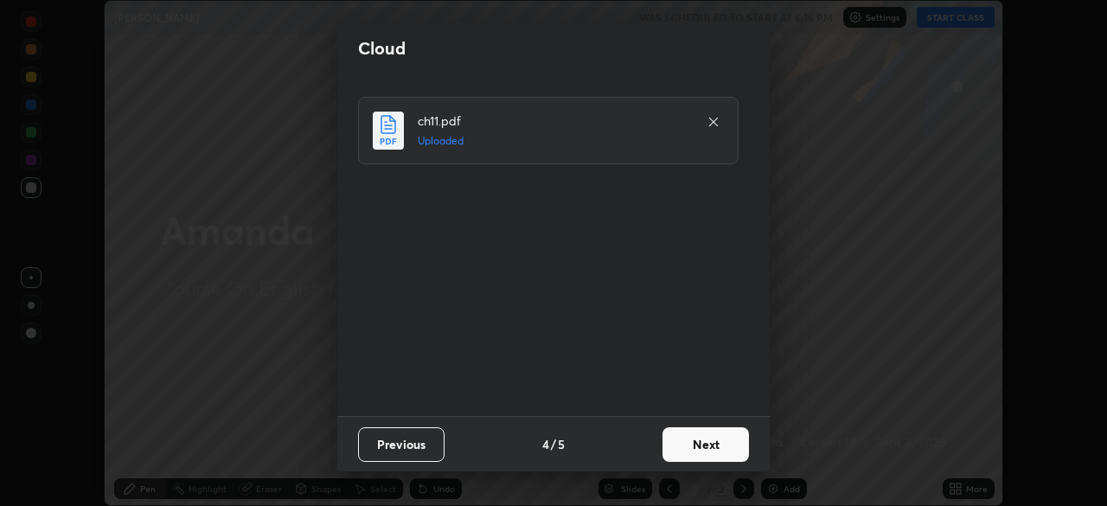
click at [730, 442] on button "Next" at bounding box center [705, 444] width 86 height 35
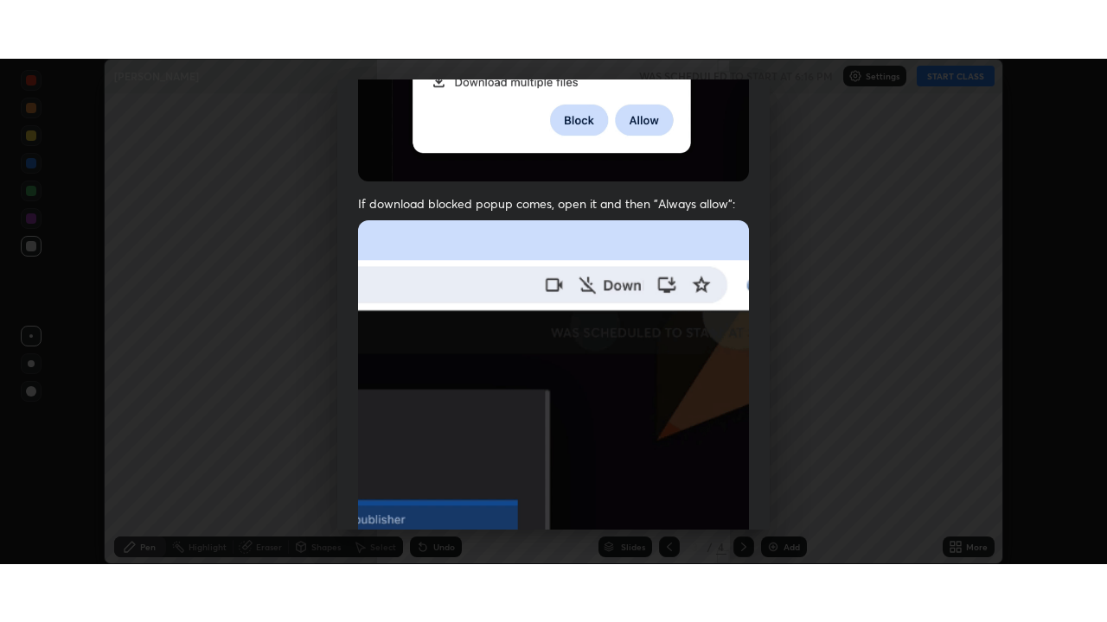
scroll to position [414, 0]
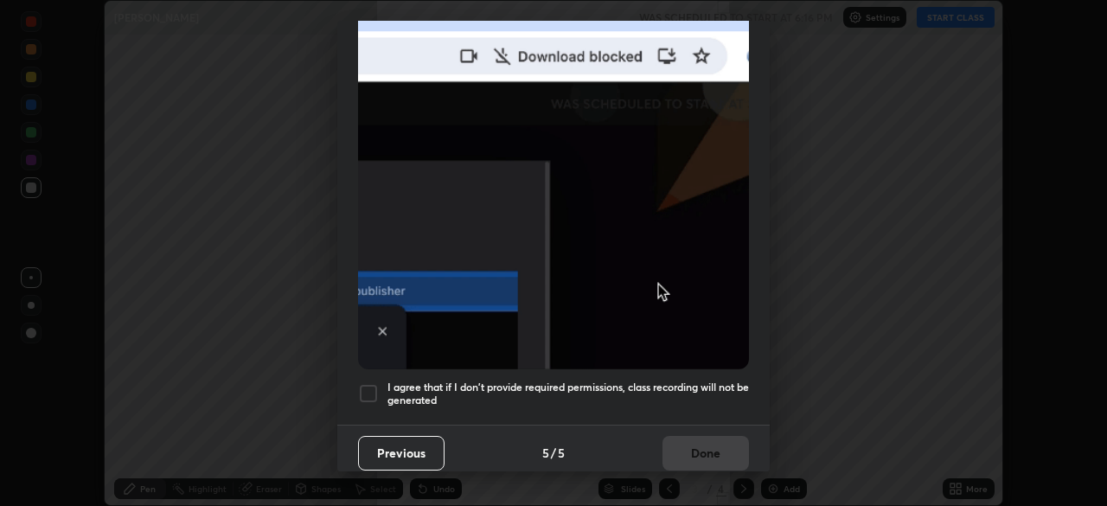
click at [363, 386] on div at bounding box center [368, 393] width 21 height 21
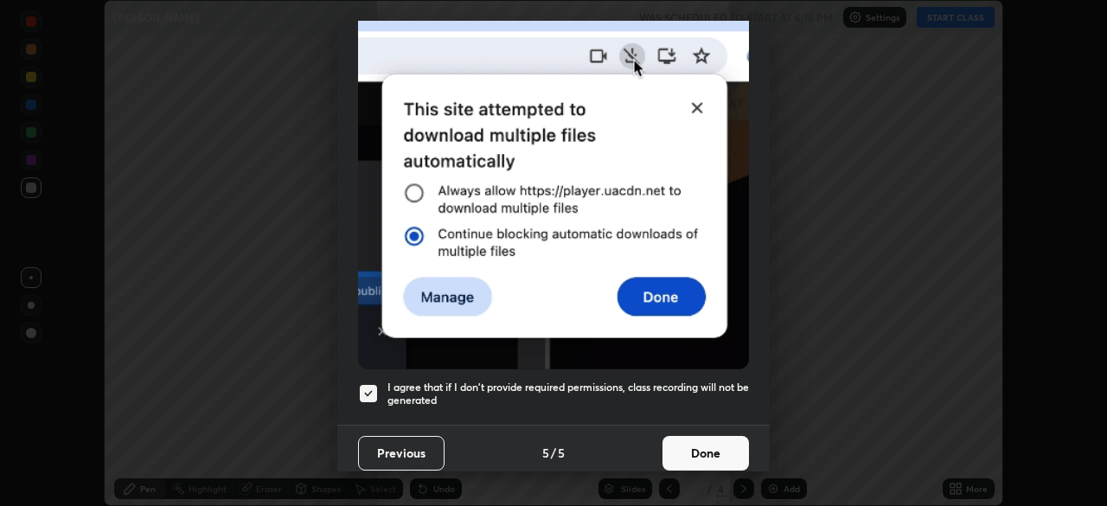
click at [713, 439] on button "Done" at bounding box center [705, 453] width 86 height 35
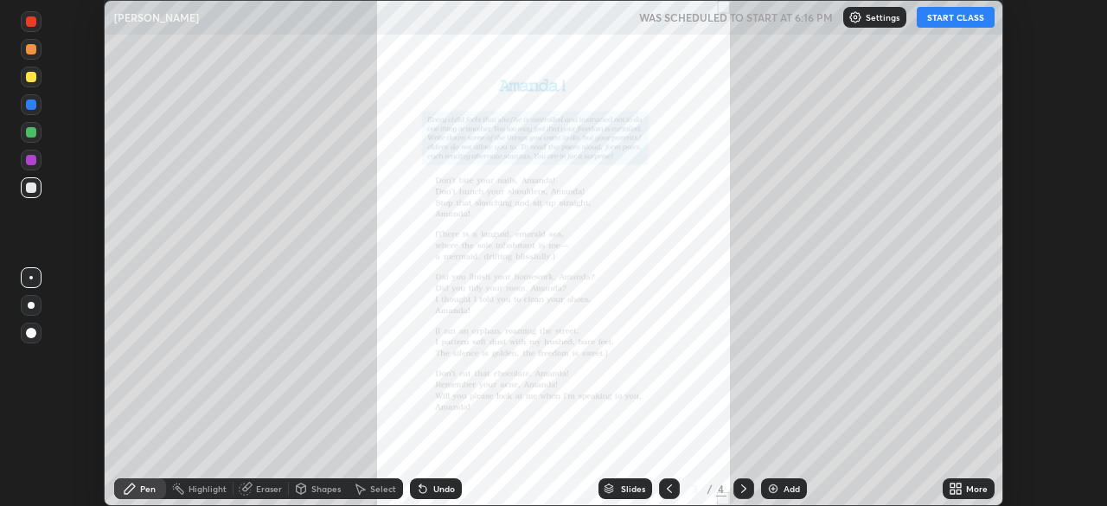
click at [979, 495] on div "More" at bounding box center [968, 488] width 52 height 21
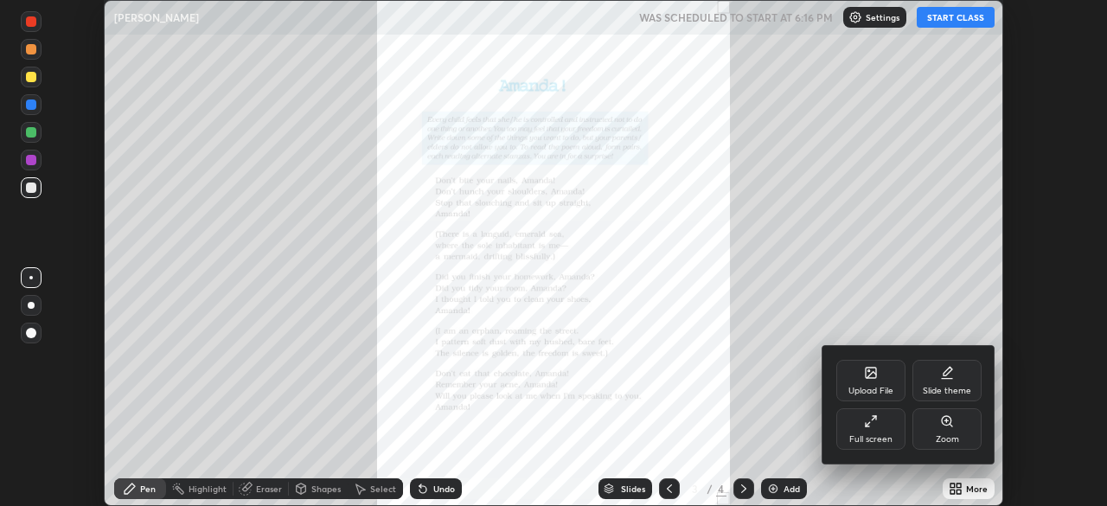
click at [881, 435] on div "Full screen" at bounding box center [870, 439] width 43 height 9
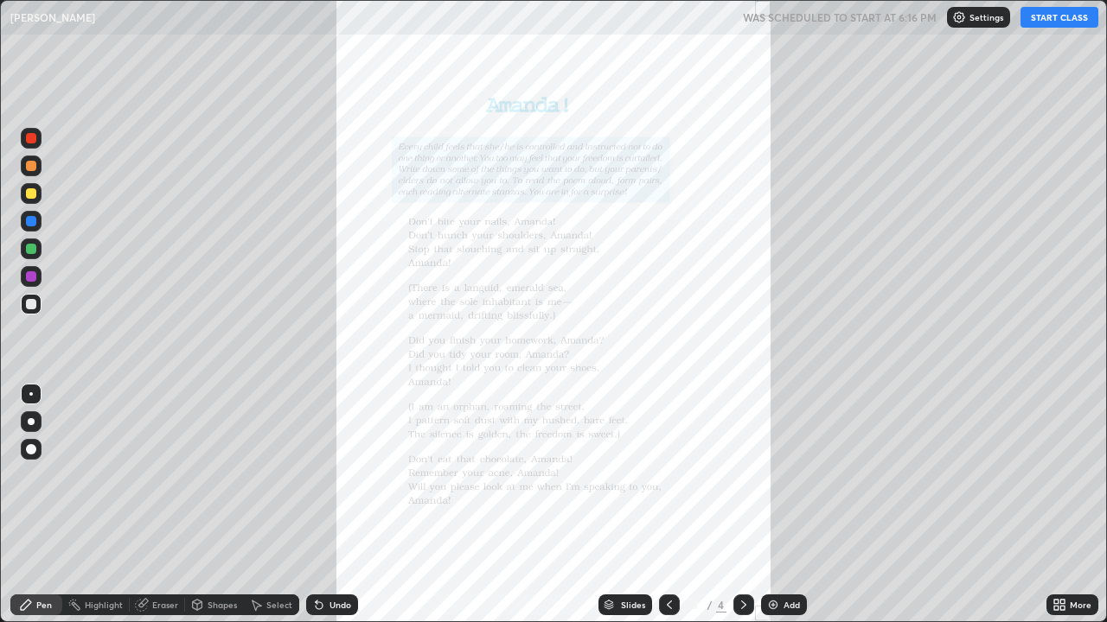
scroll to position [622, 1107]
click at [1058, 20] on button "START CLASS" at bounding box center [1059, 17] width 78 height 21
